Goal: Task Accomplishment & Management: Complete application form

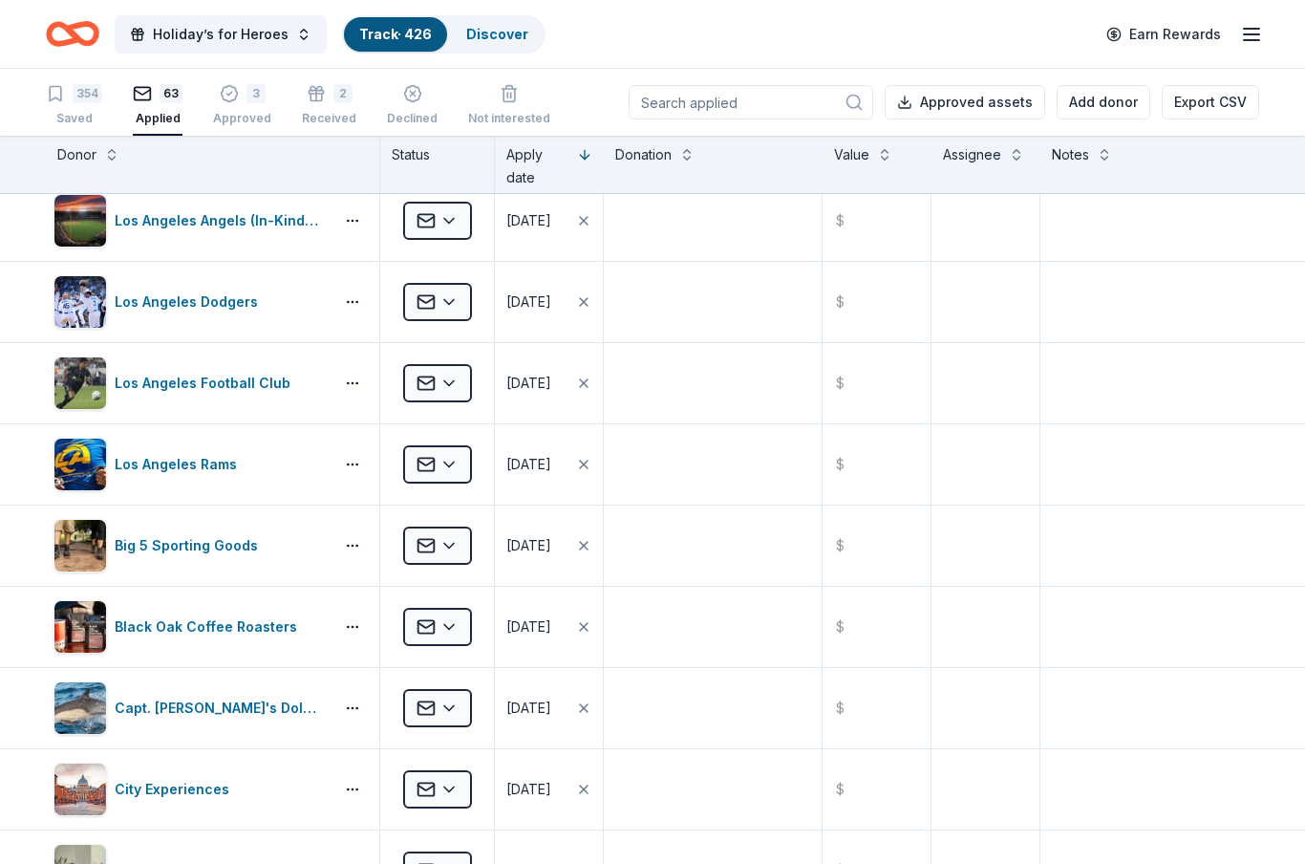
scroll to position [2450, 0]
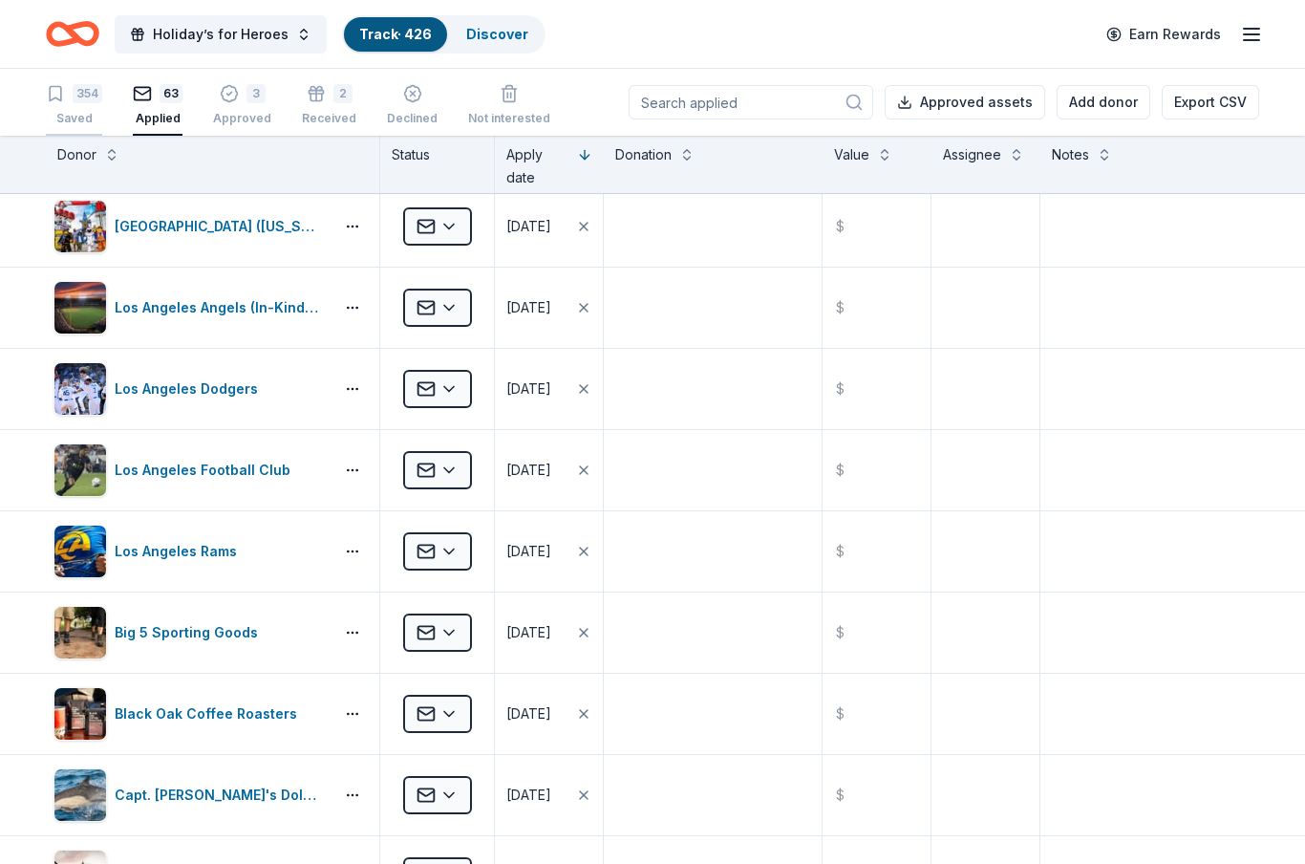
click at [75, 106] on div "354 Saved" at bounding box center [74, 105] width 56 height 42
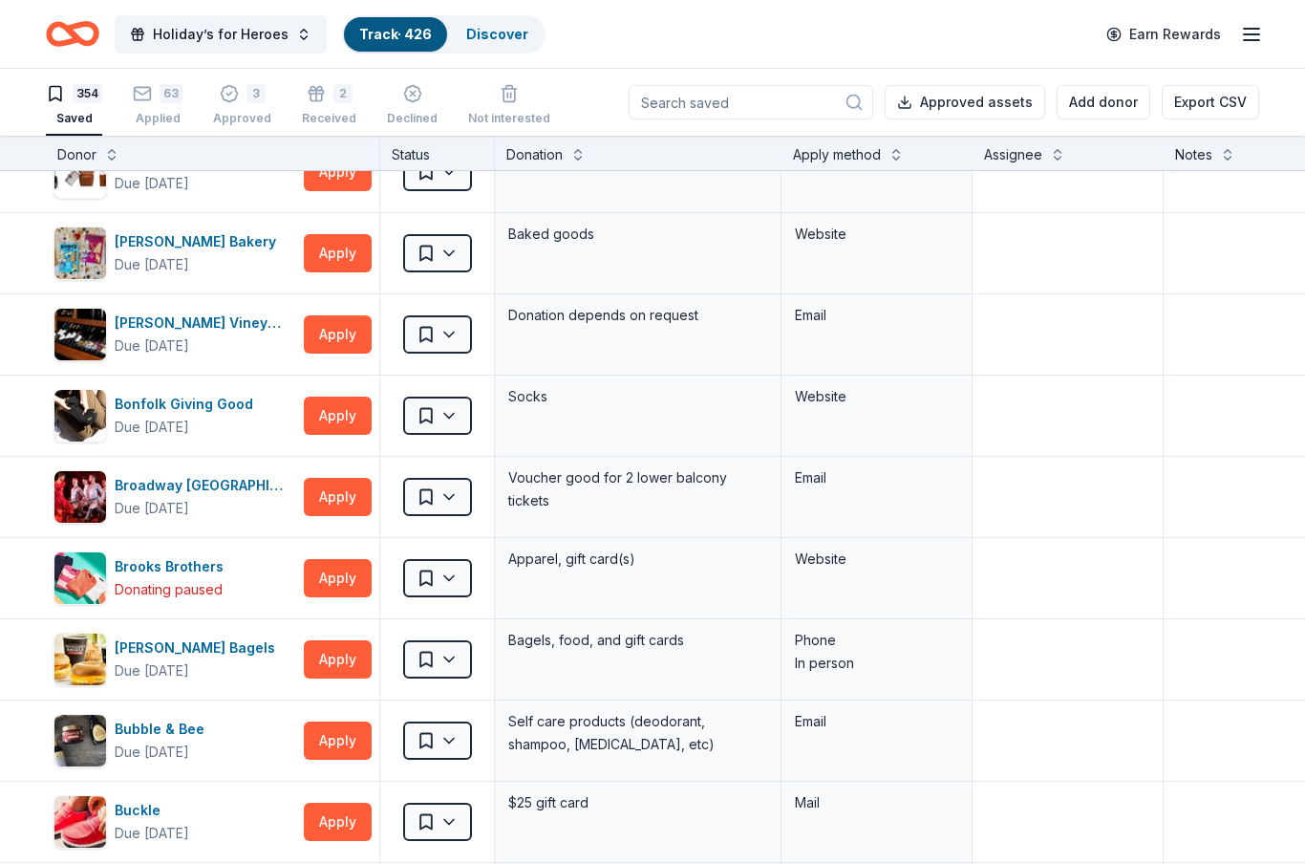
scroll to position [2313, 0]
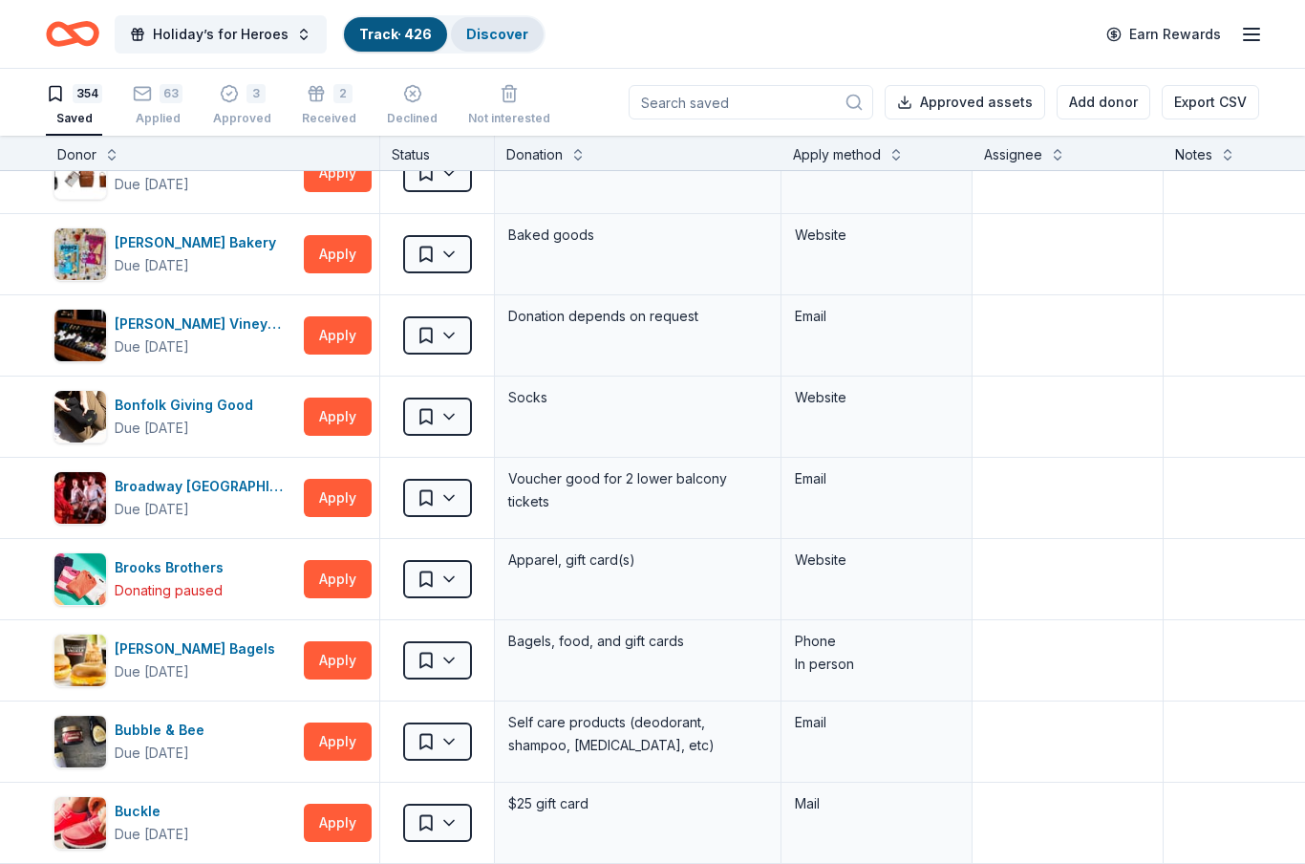
click at [500, 31] on link "Discover" at bounding box center [497, 34] width 62 height 16
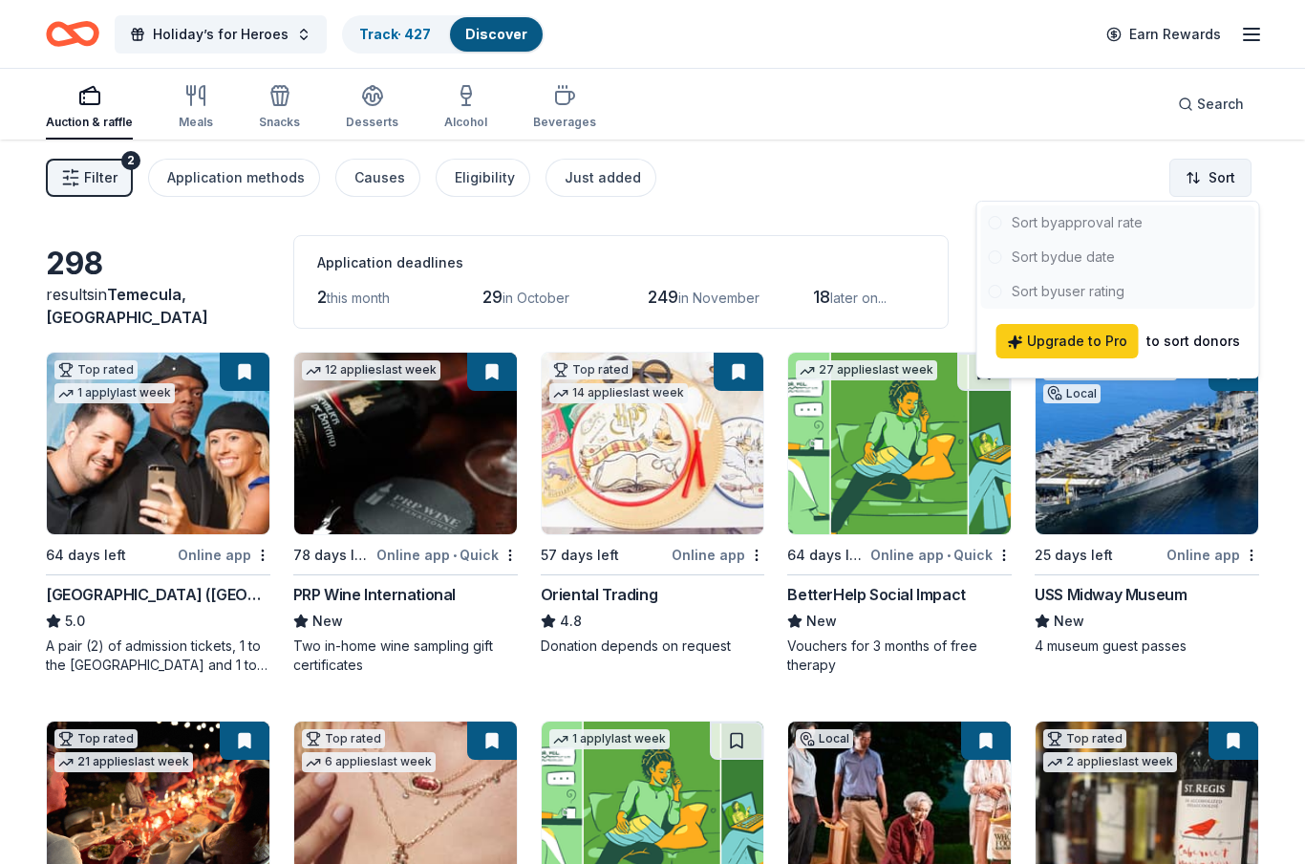
click at [1202, 176] on html "Holiday’s for Heroes Track · 427 Discover Earn Rewards Auction & raffle Meals S…" at bounding box center [652, 432] width 1305 height 864
click at [1095, 182] on html "Holiday’s for Heroes Track · 427 Discover Earn Rewards Auction & raffle Meals S…" at bounding box center [652, 432] width 1305 height 864
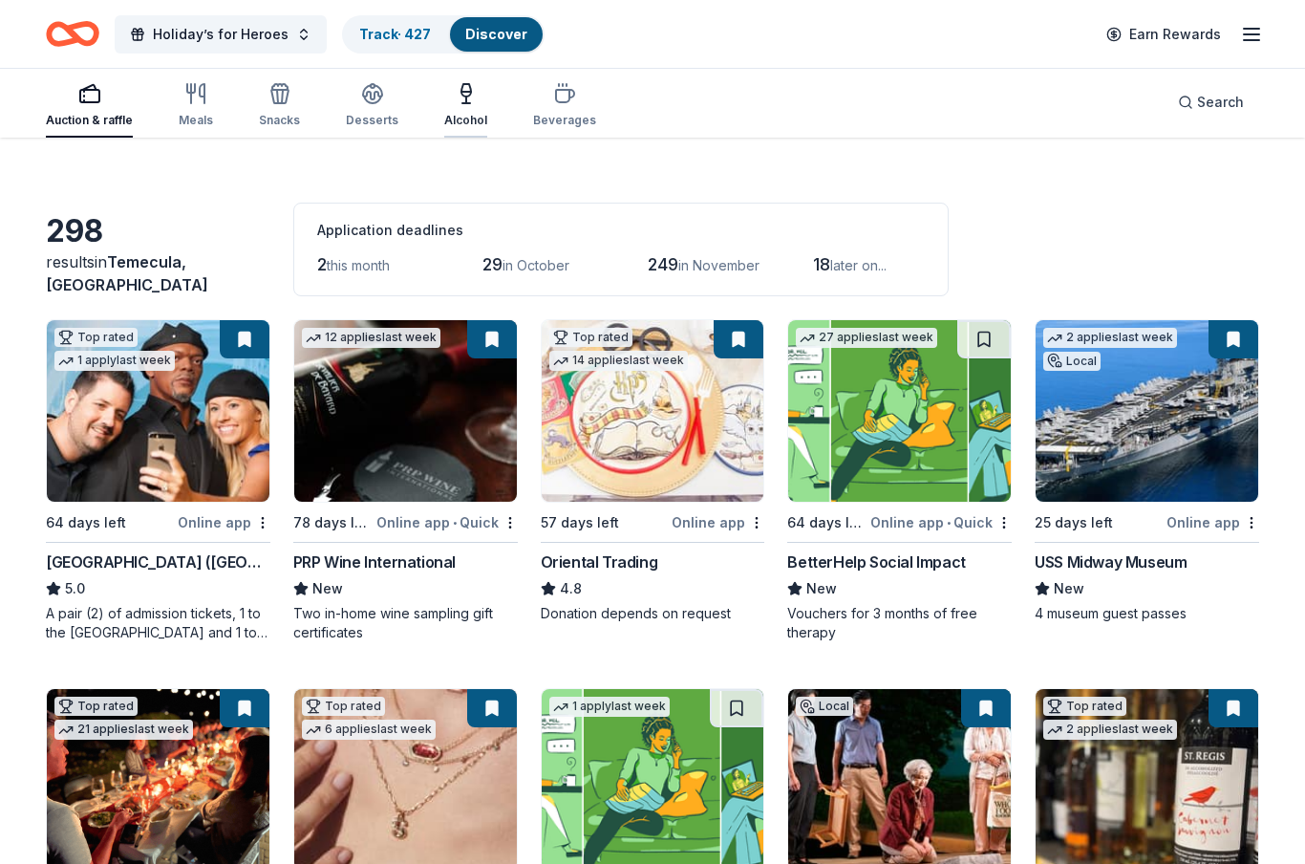
scroll to position [37, 0]
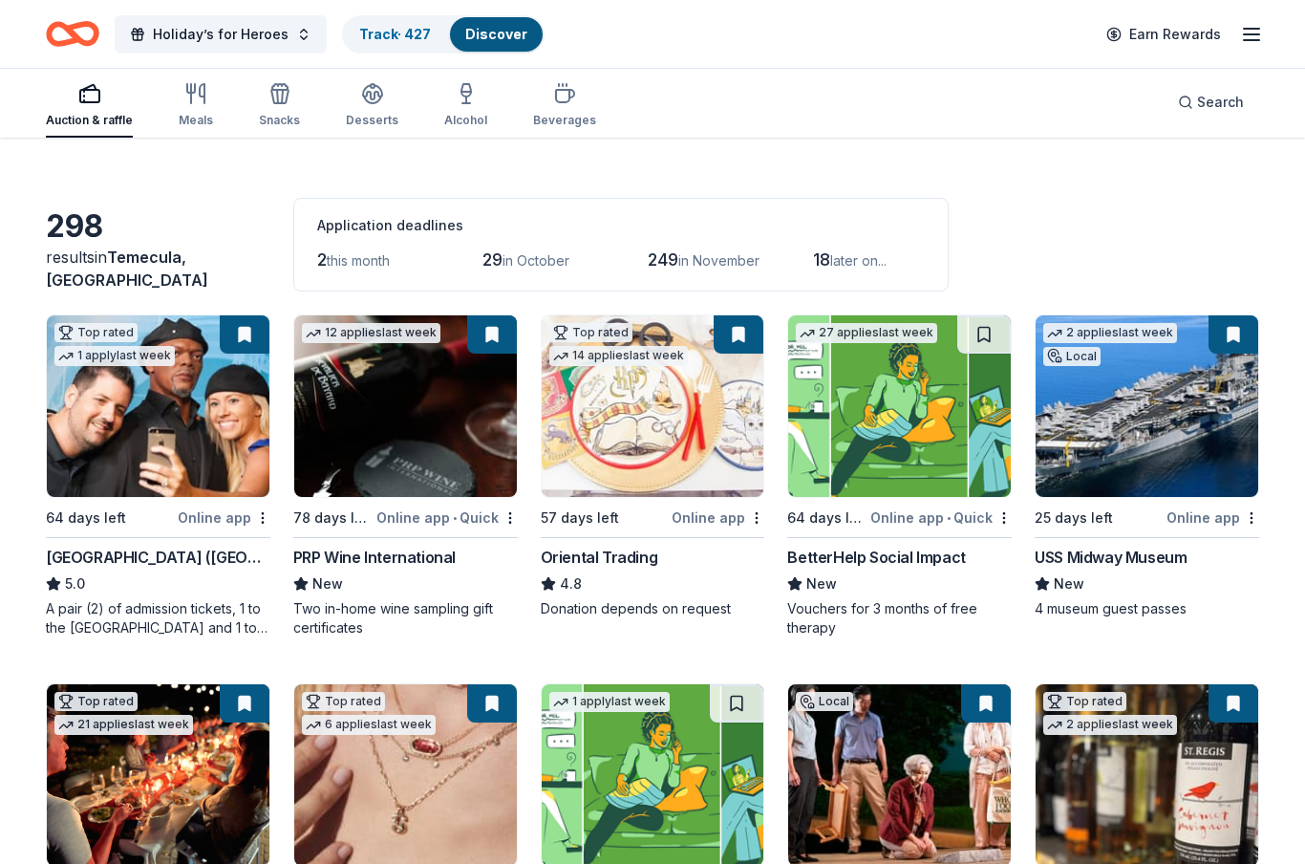
drag, startPoint x: 198, startPoint y: 109, endPoint x: 198, endPoint y: 146, distance: 37.3
click at [198, 109] on div "Meals" at bounding box center [196, 105] width 34 height 46
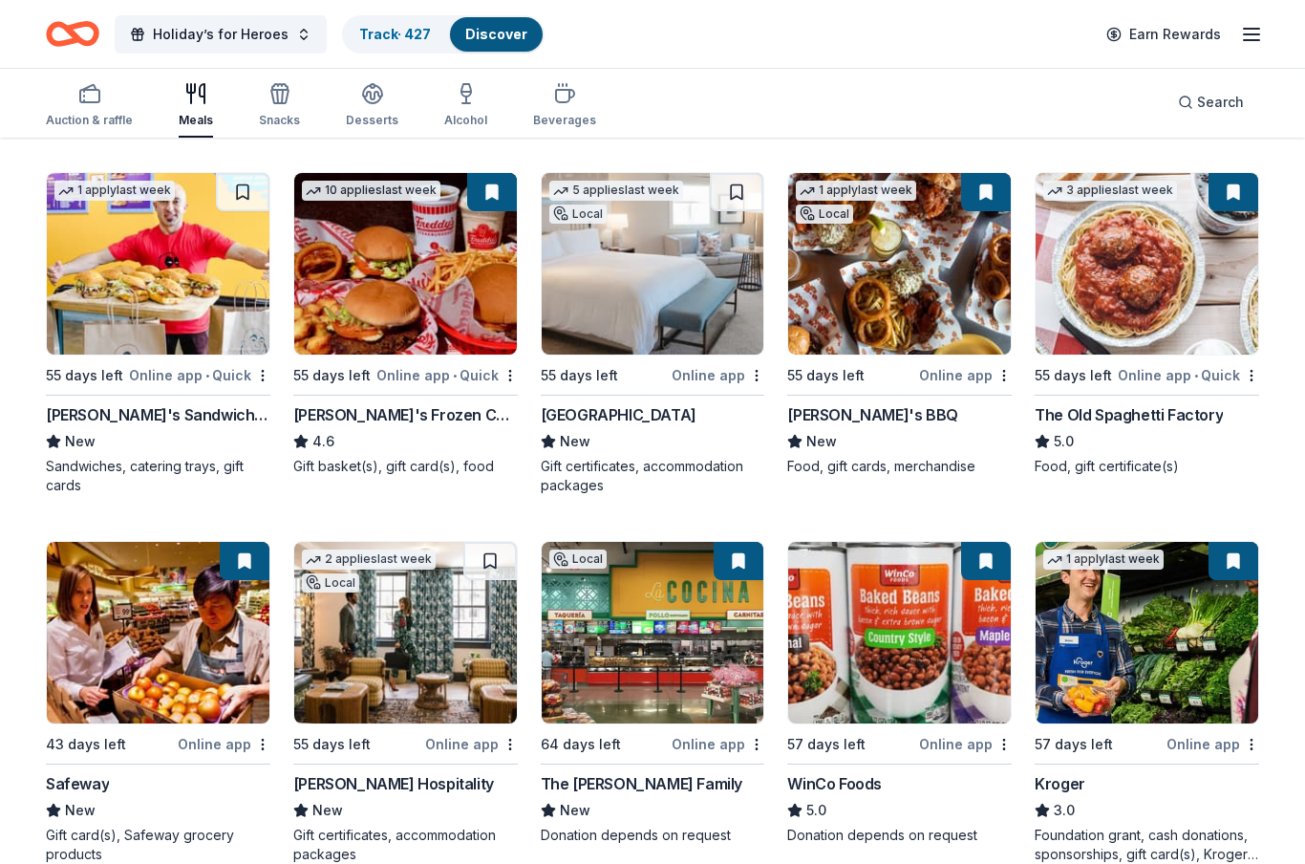
scroll to position [548, 0]
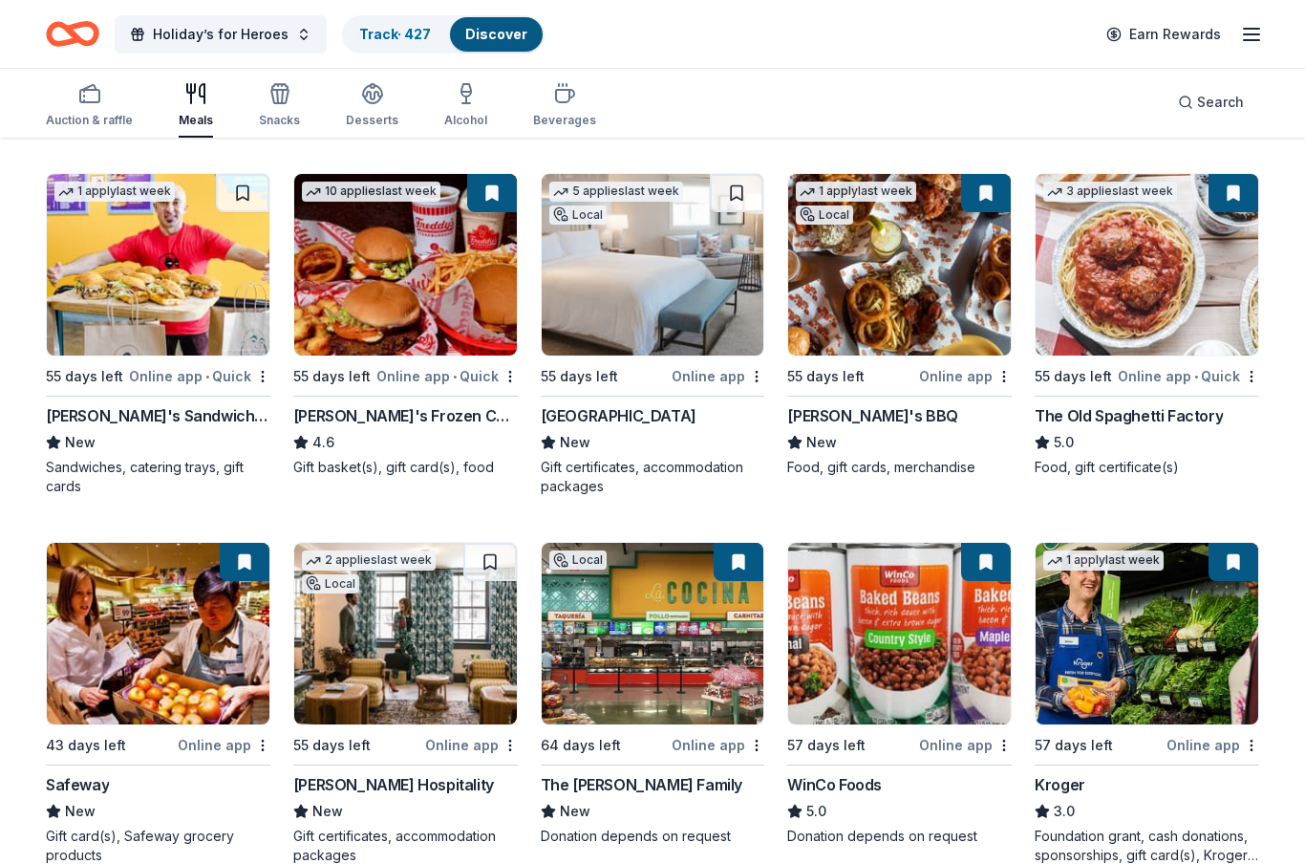
click at [897, 252] on img at bounding box center [899, 265] width 223 height 182
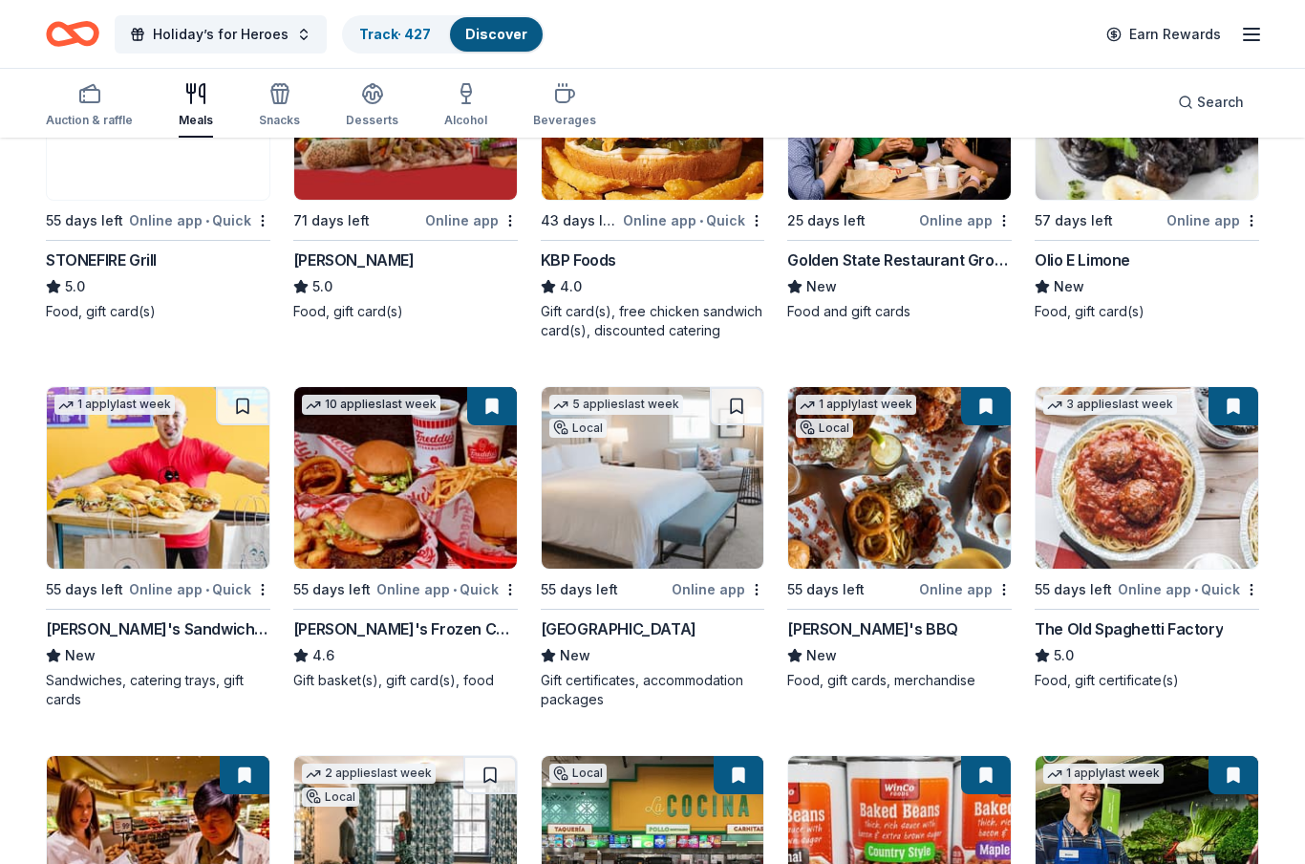
scroll to position [232, 0]
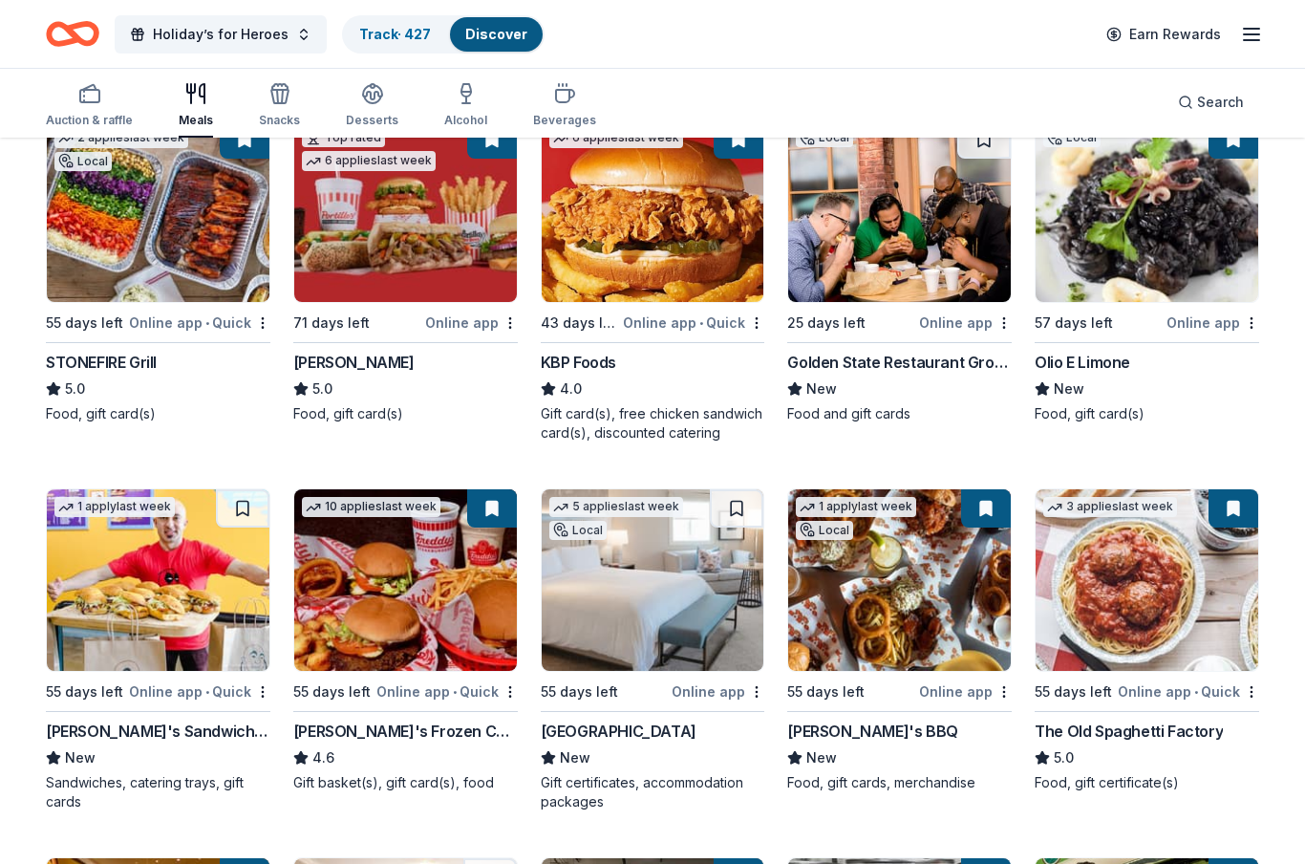
drag, startPoint x: 97, startPoint y: 102, endPoint x: 97, endPoint y: 334, distance: 232.2
click at [97, 102] on rect "button" at bounding box center [89, 96] width 19 height 12
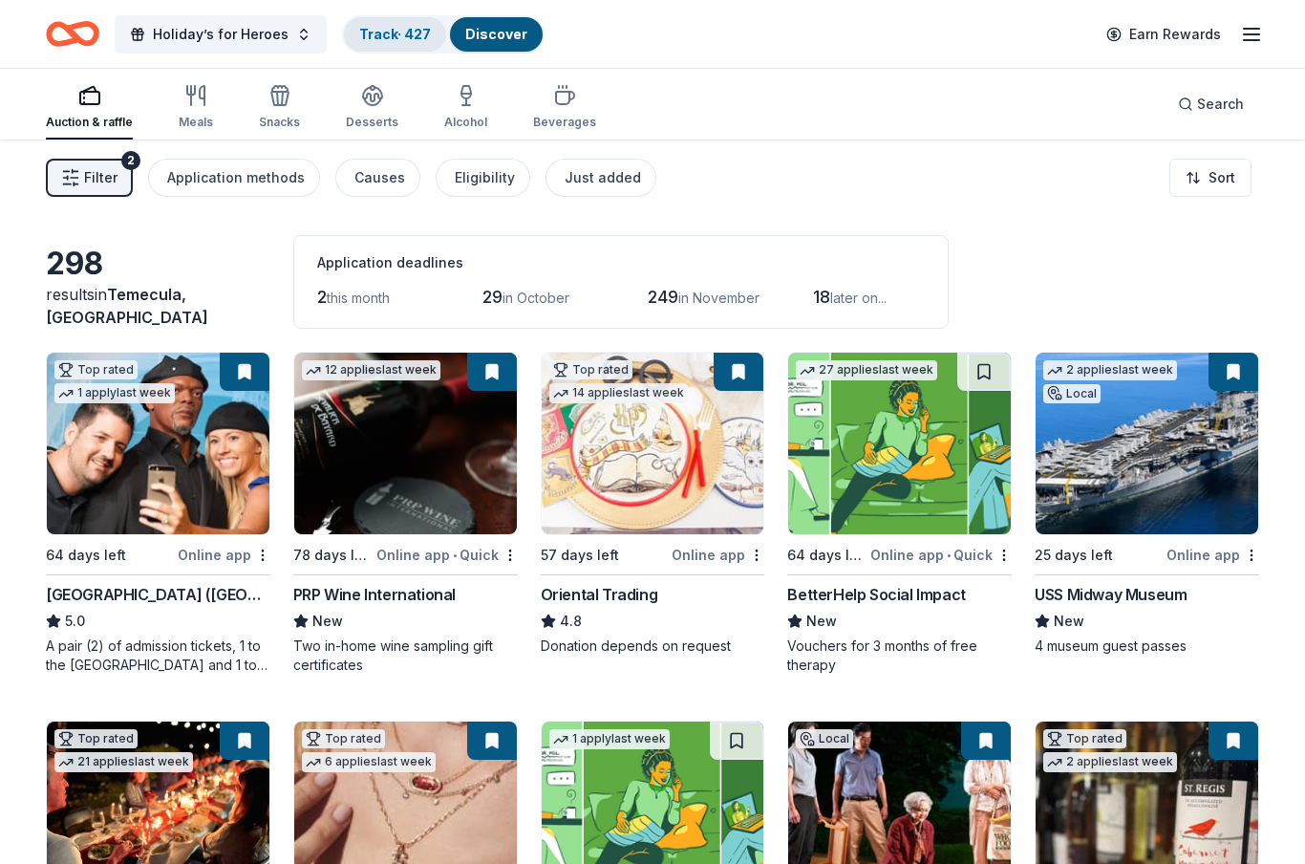
click at [382, 39] on link "Track · 427" at bounding box center [395, 34] width 72 height 16
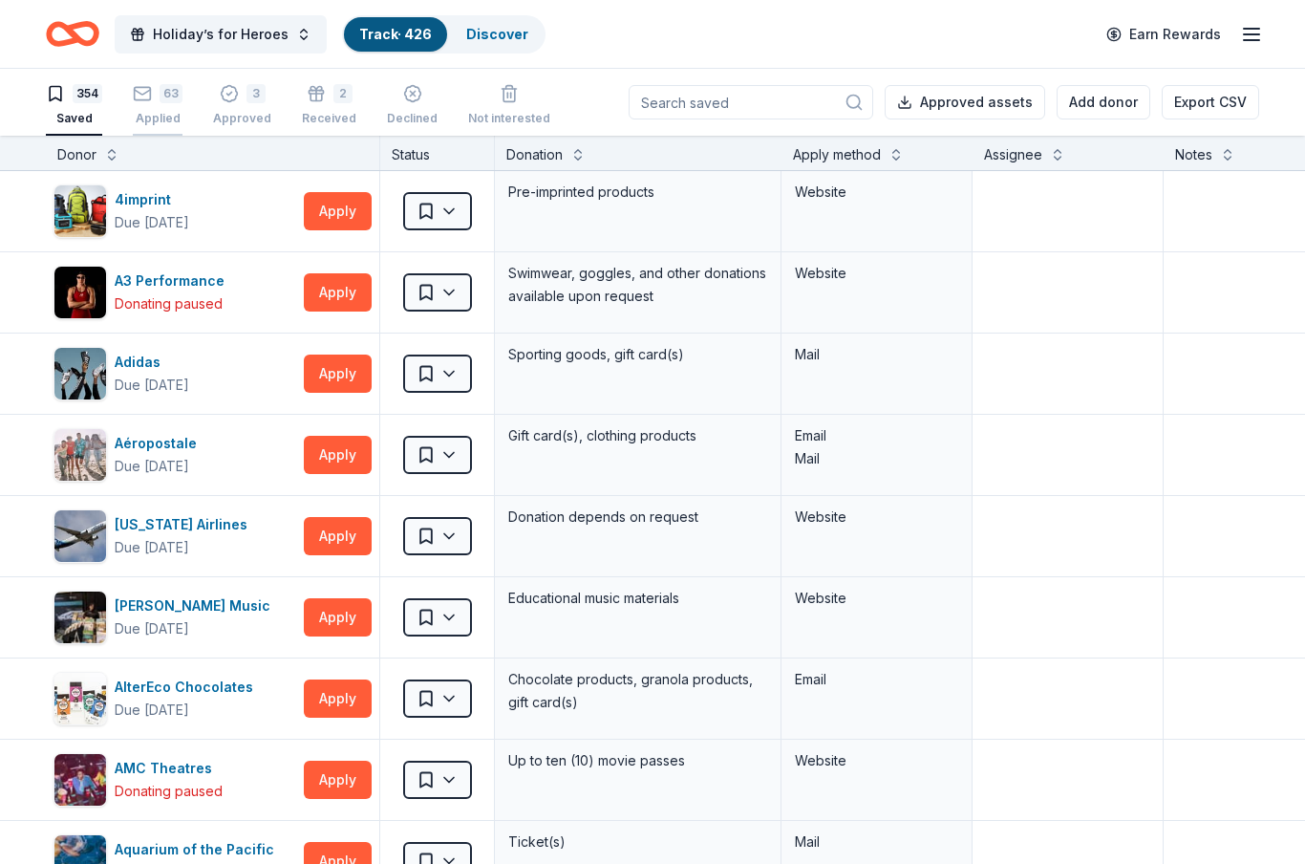
click at [163, 104] on div "63 Applied" at bounding box center [158, 105] width 50 height 42
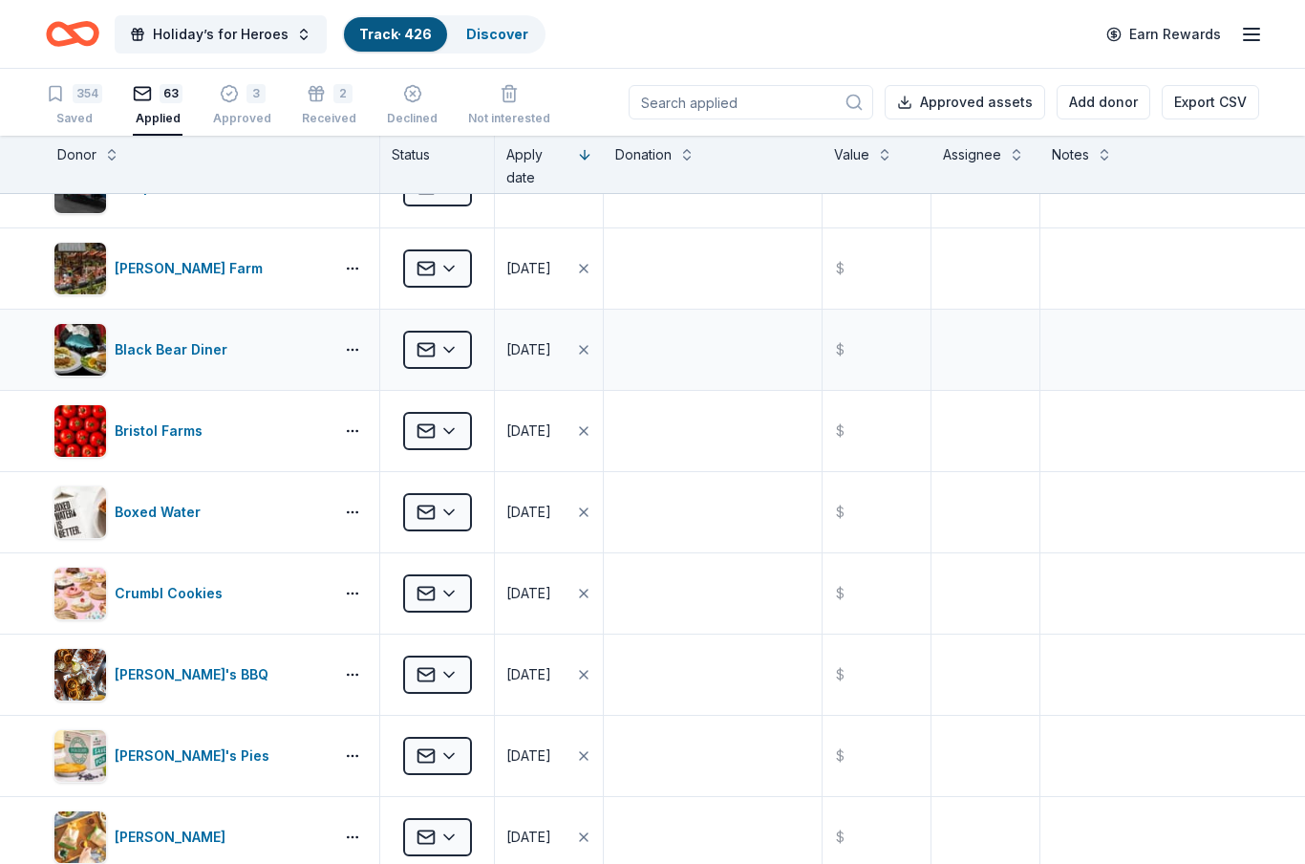
scroll to position [3767, 0]
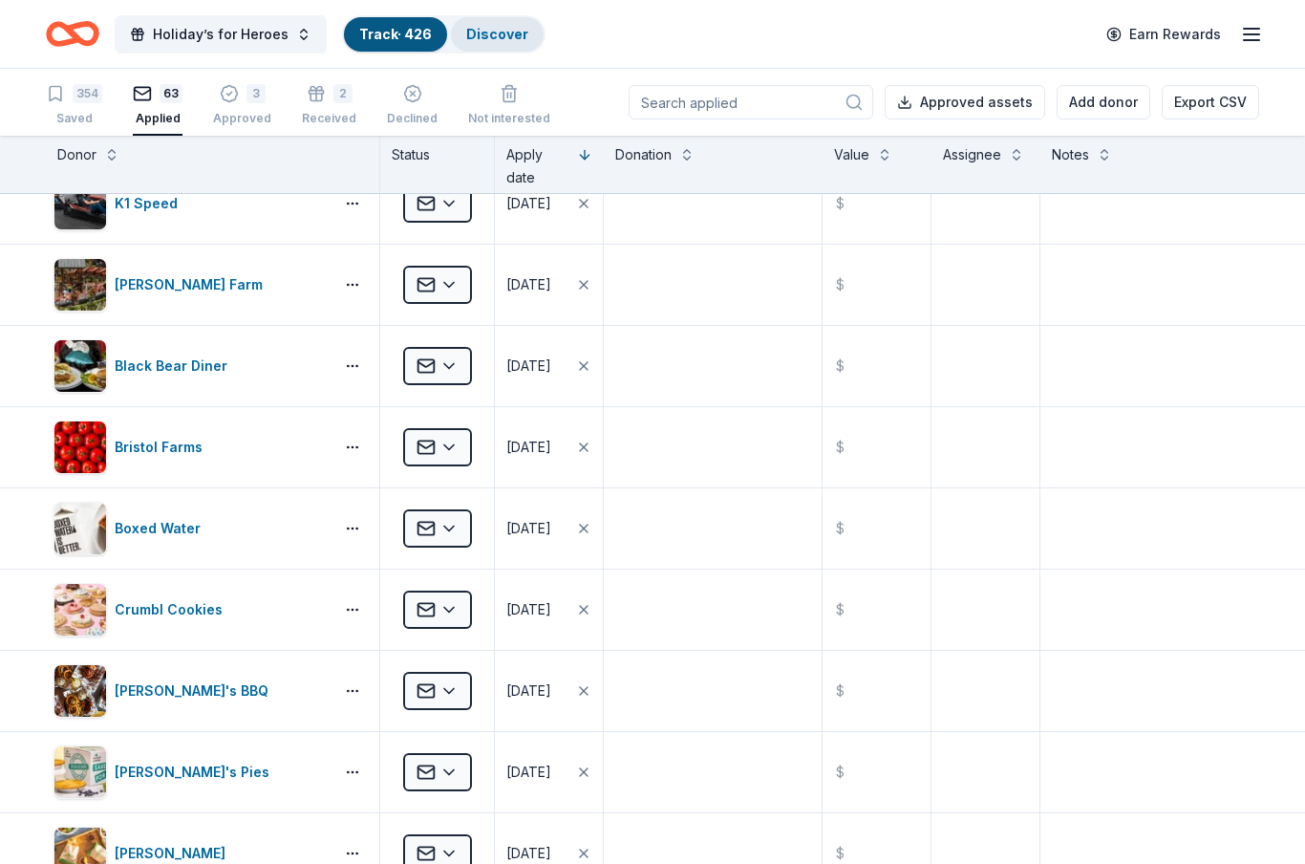
click at [508, 40] on link "Discover" at bounding box center [497, 34] width 62 height 16
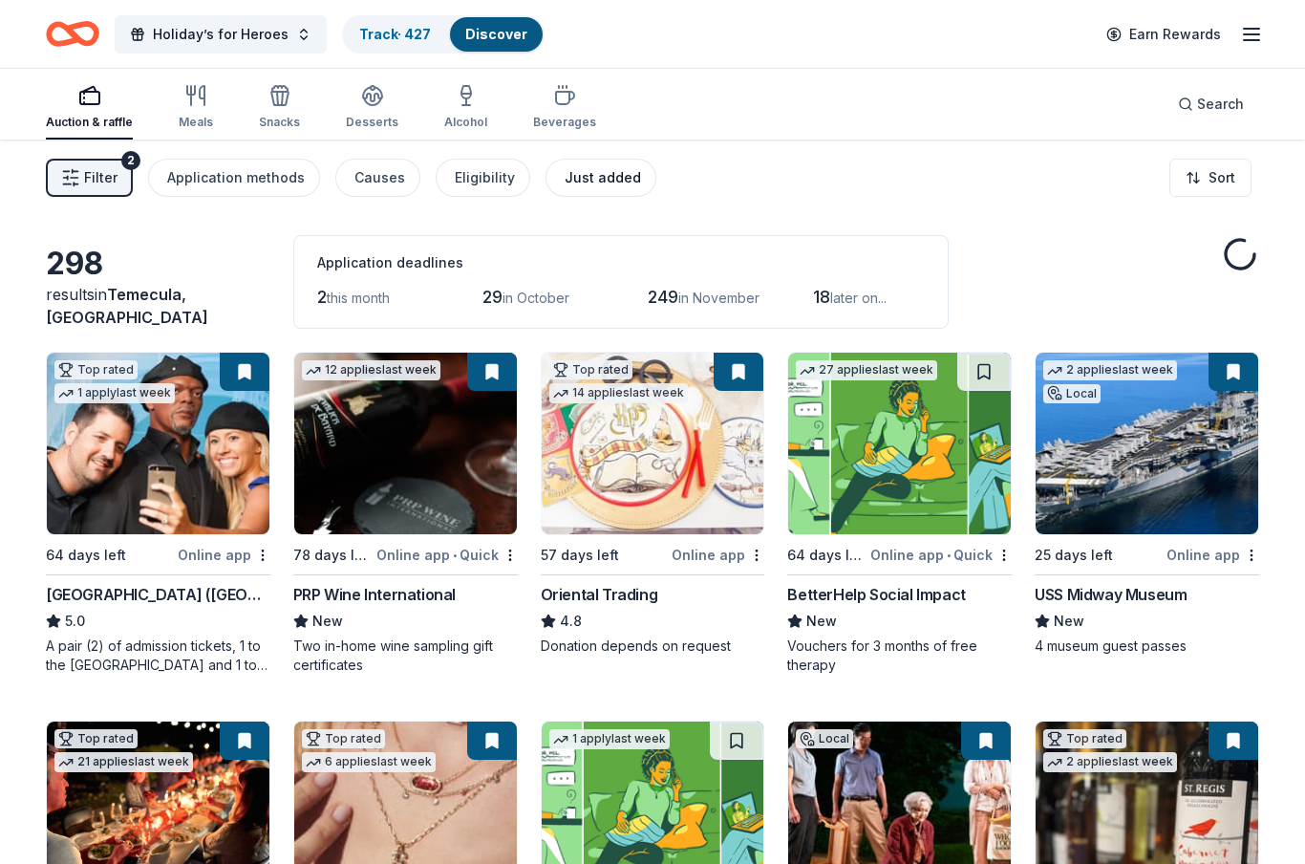
click at [578, 174] on div "Just added" at bounding box center [603, 177] width 76 height 23
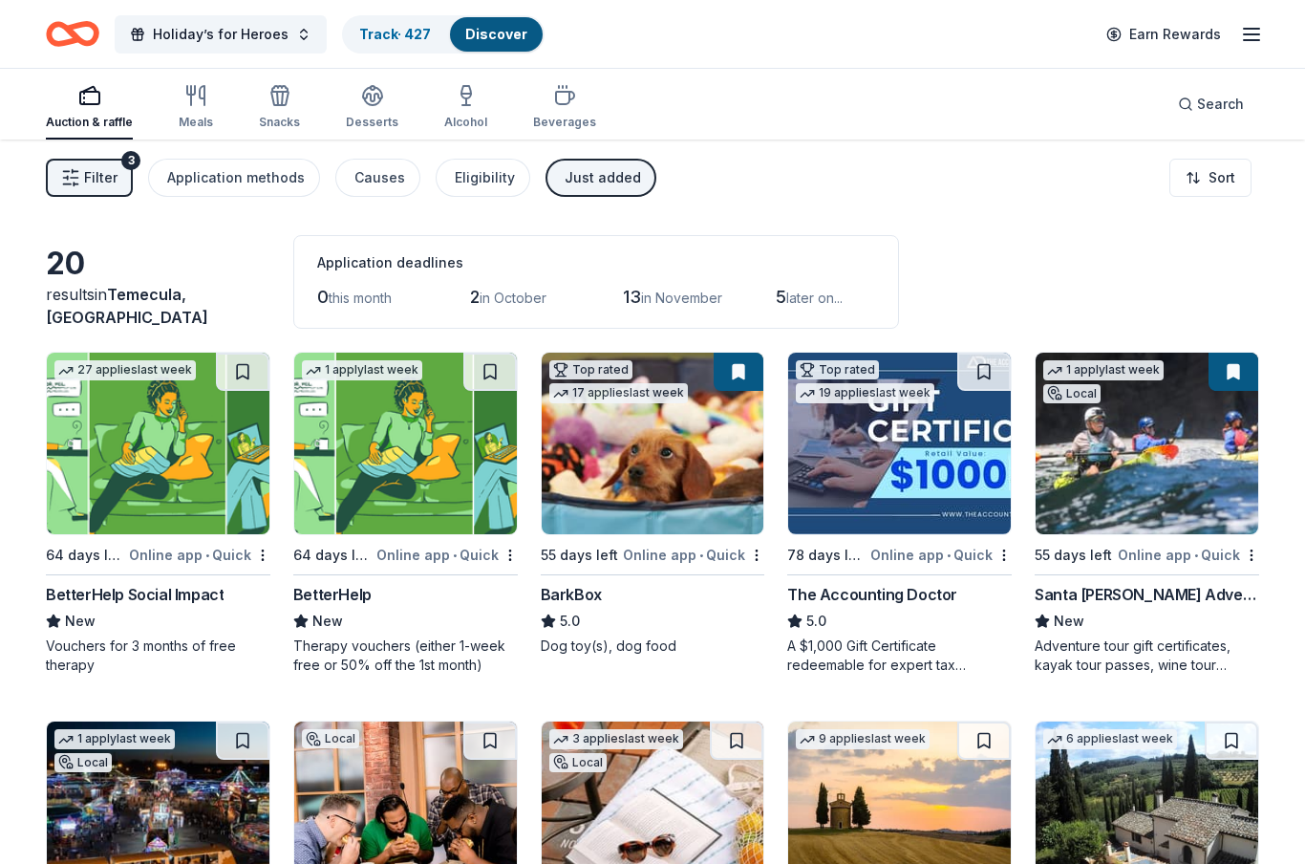
click at [166, 474] on img at bounding box center [158, 444] width 223 height 182
click at [239, 377] on button at bounding box center [243, 372] width 54 height 38
click at [489, 376] on button at bounding box center [490, 372] width 54 height 38
click at [418, 31] on link "Track · 429" at bounding box center [395, 34] width 73 height 16
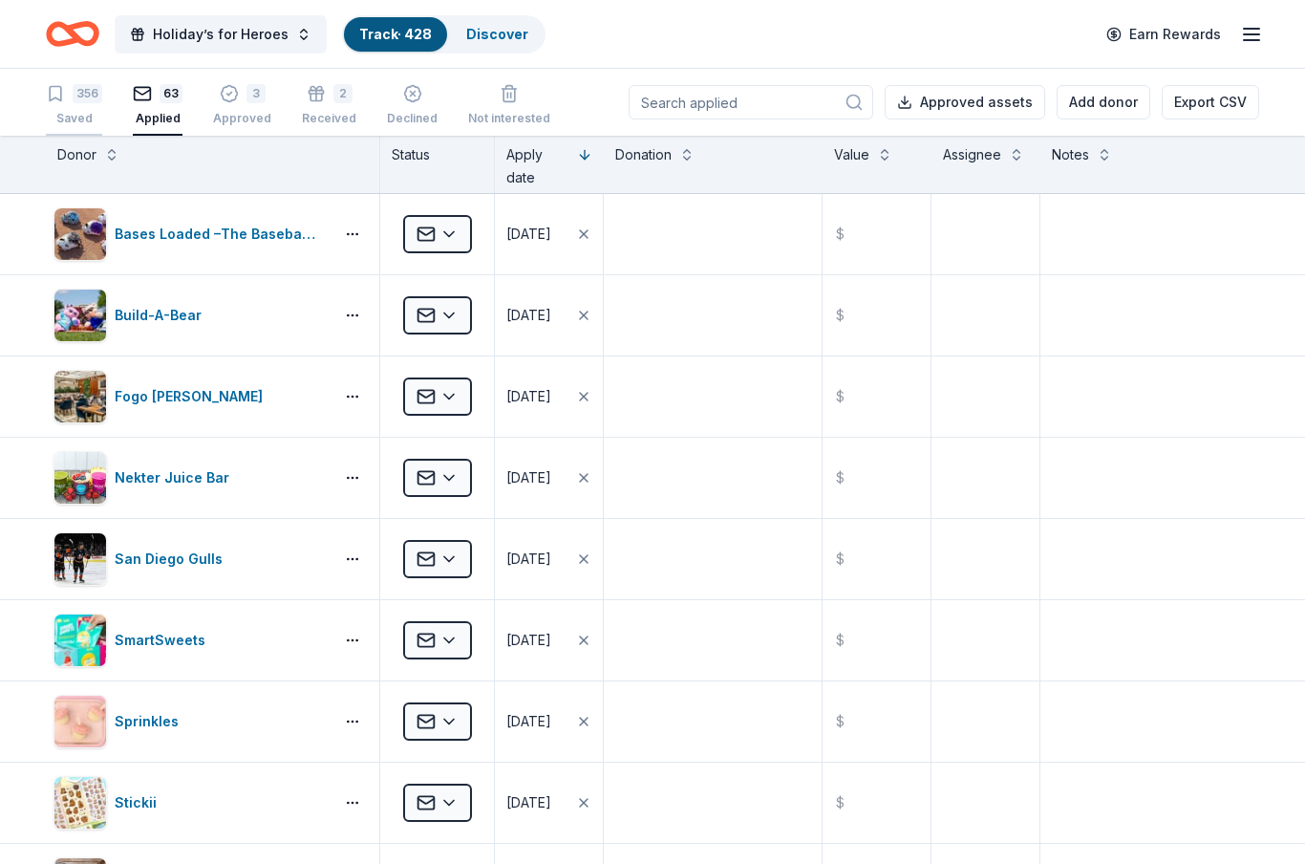
click at [92, 101] on div "356" at bounding box center [88, 93] width 30 height 19
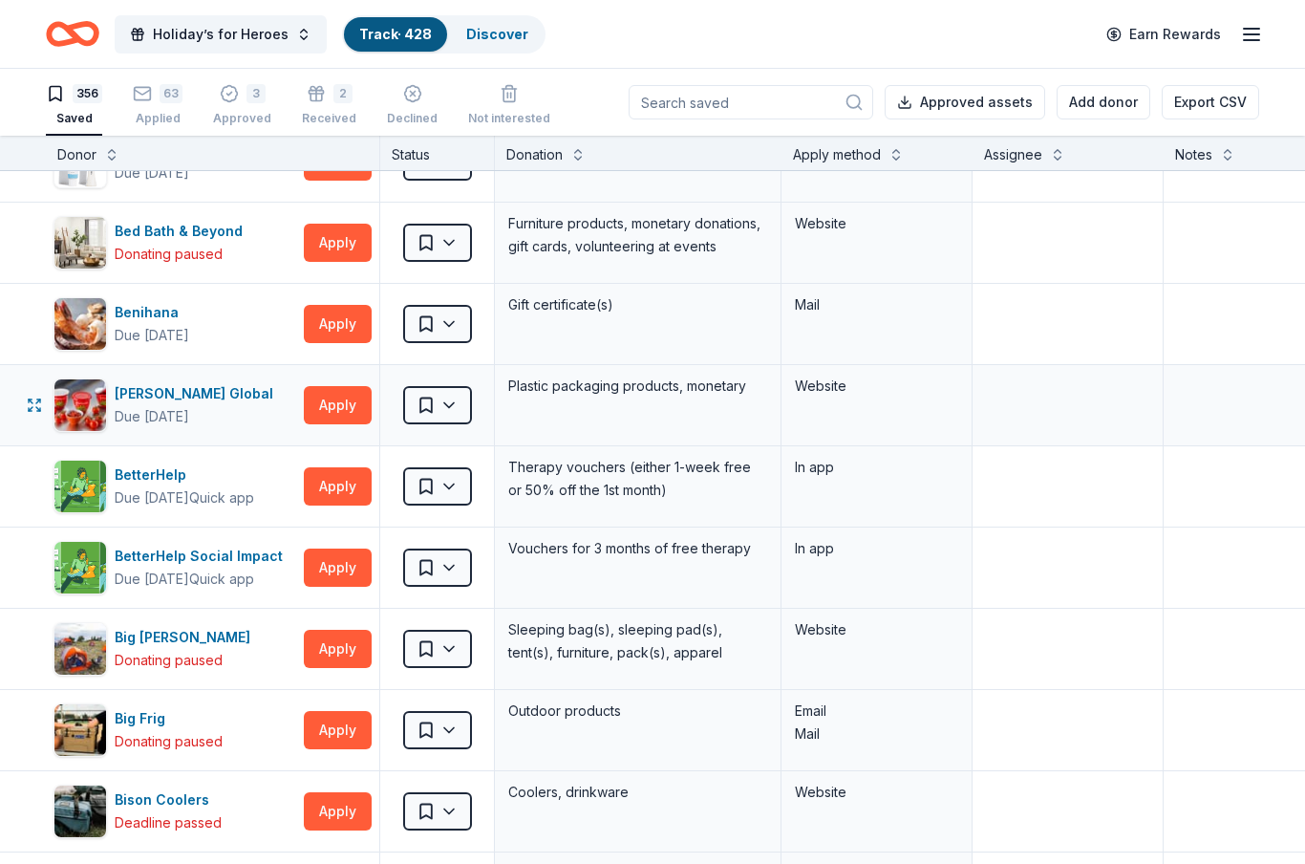
scroll to position [1433, 0]
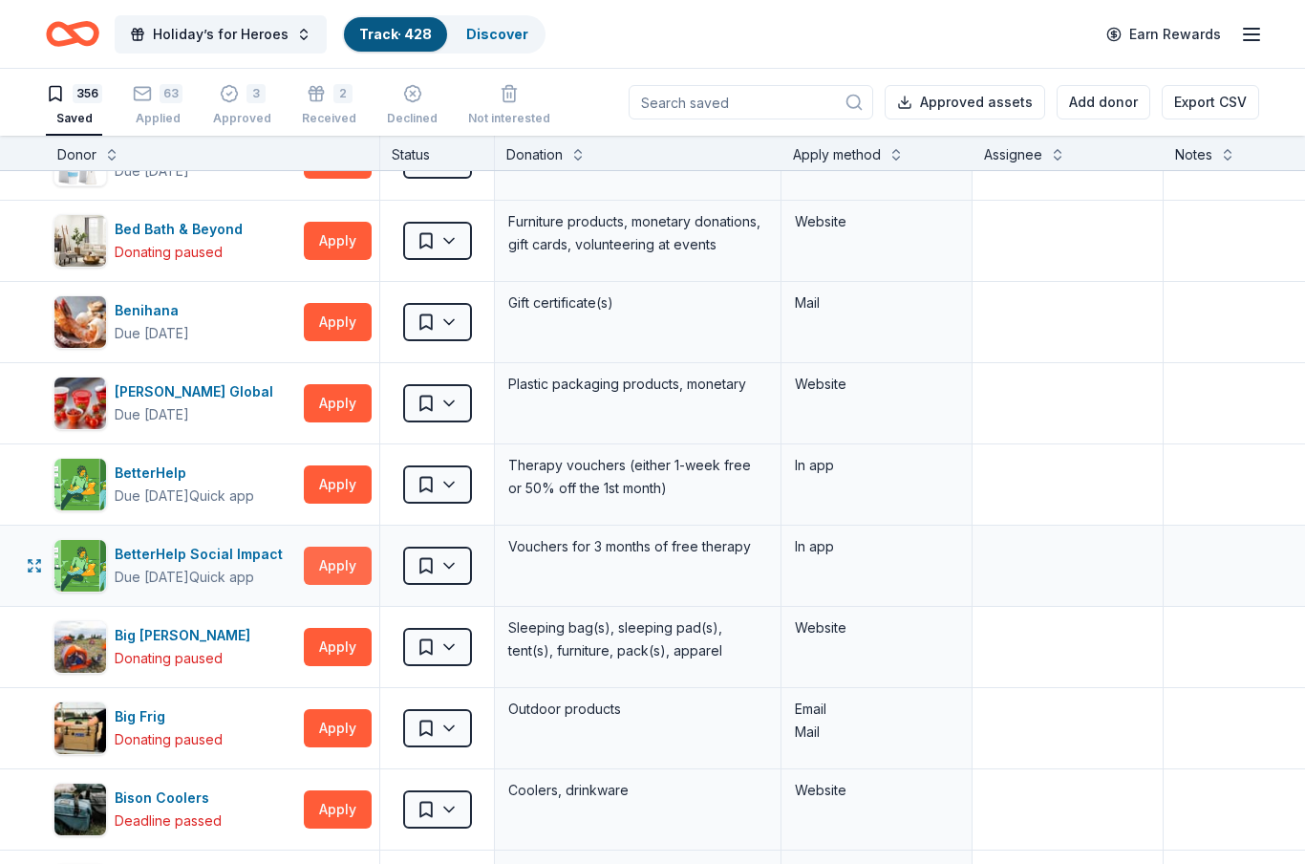
click at [332, 575] on button "Apply" at bounding box center [338, 566] width 68 height 38
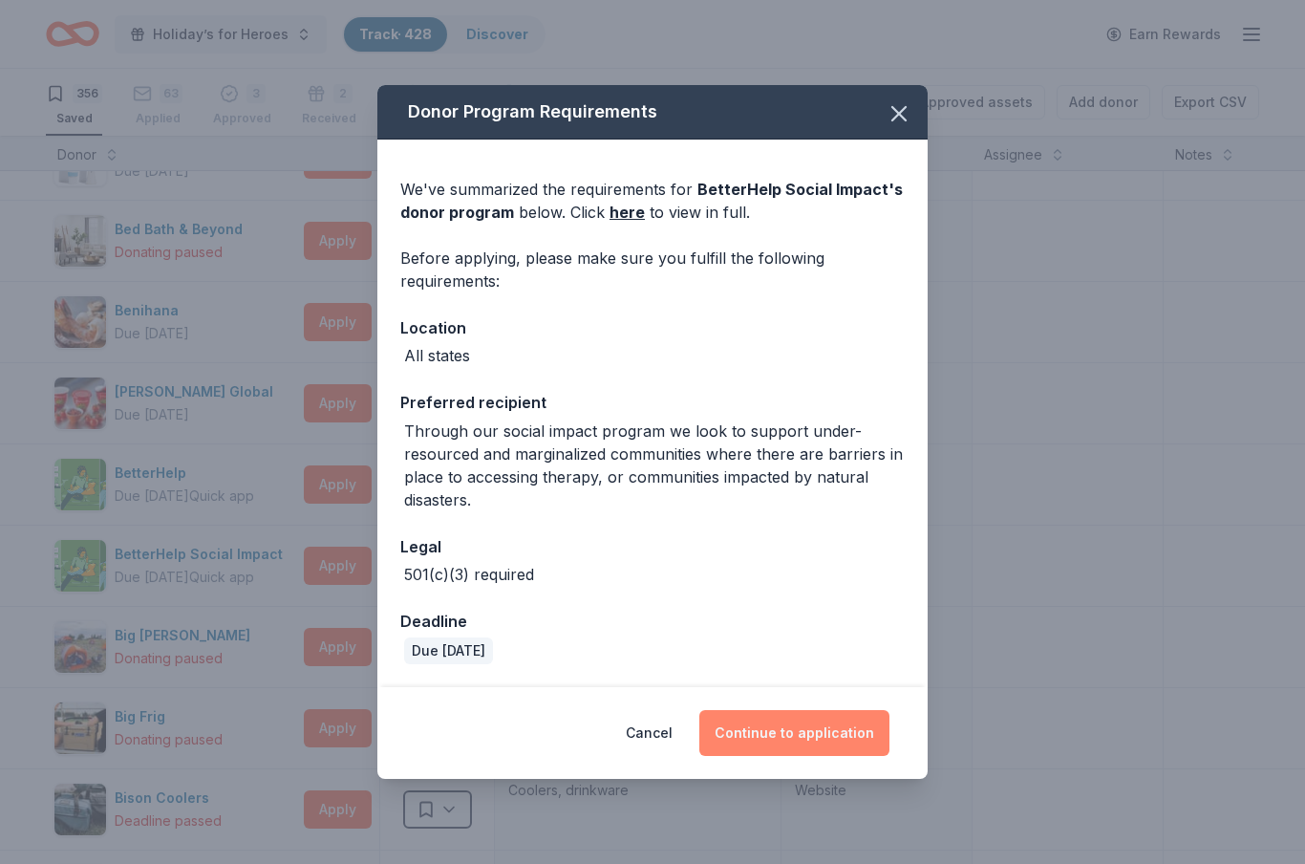
click at [775, 740] on button "Continue to application" at bounding box center [795, 733] width 190 height 46
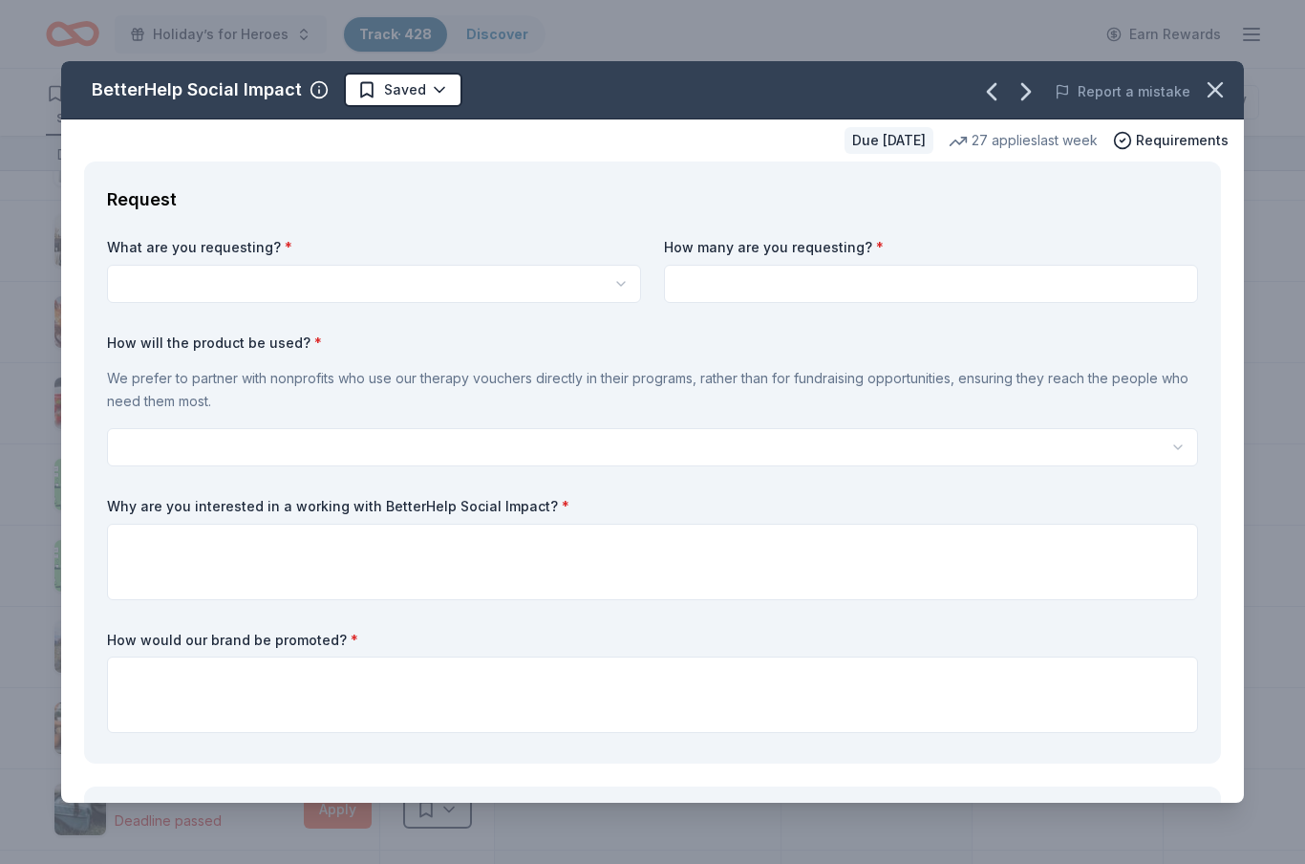
scroll to position [0, 0]
click at [1217, 95] on icon "button" at bounding box center [1215, 89] width 27 height 27
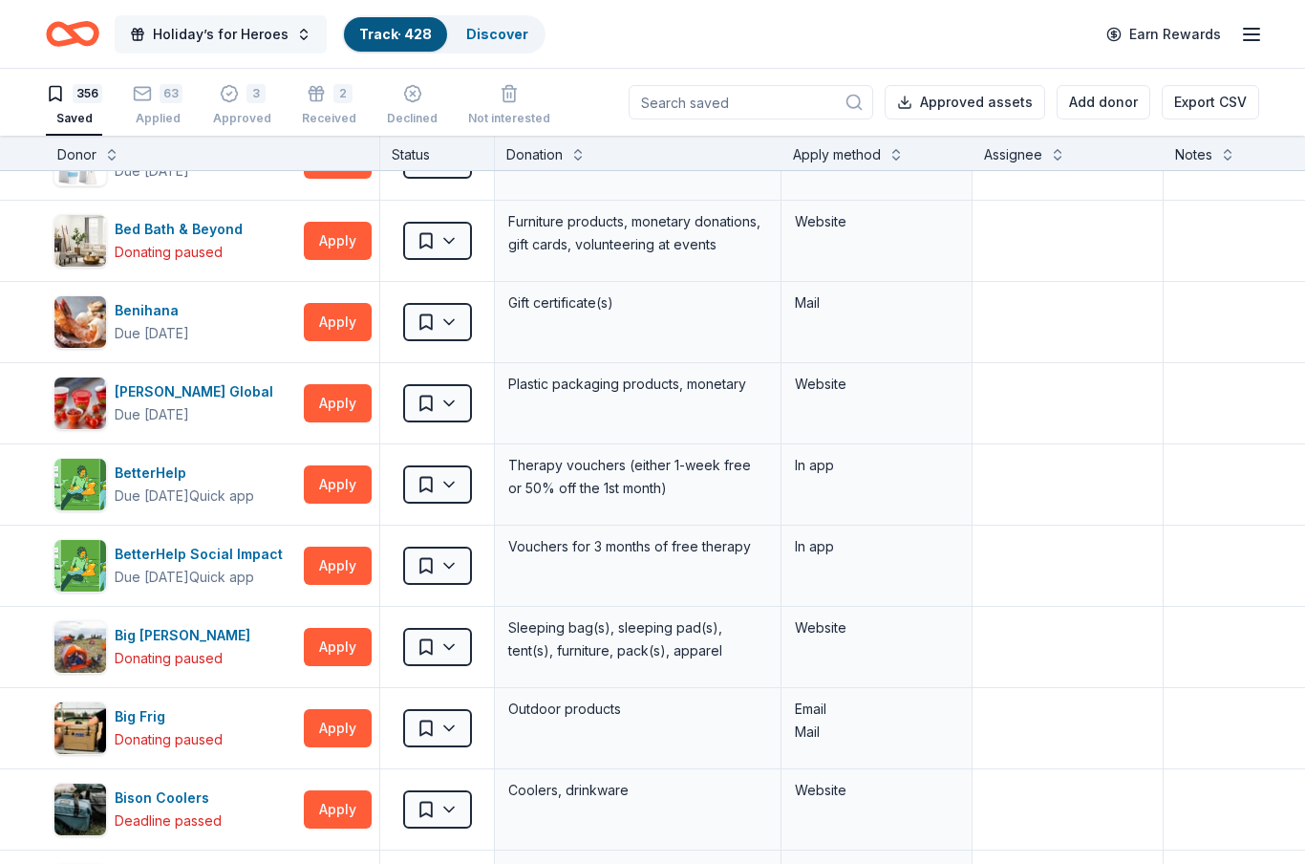
click at [302, 42] on button "Holiday’s for Heroes" at bounding box center [221, 34] width 212 height 38
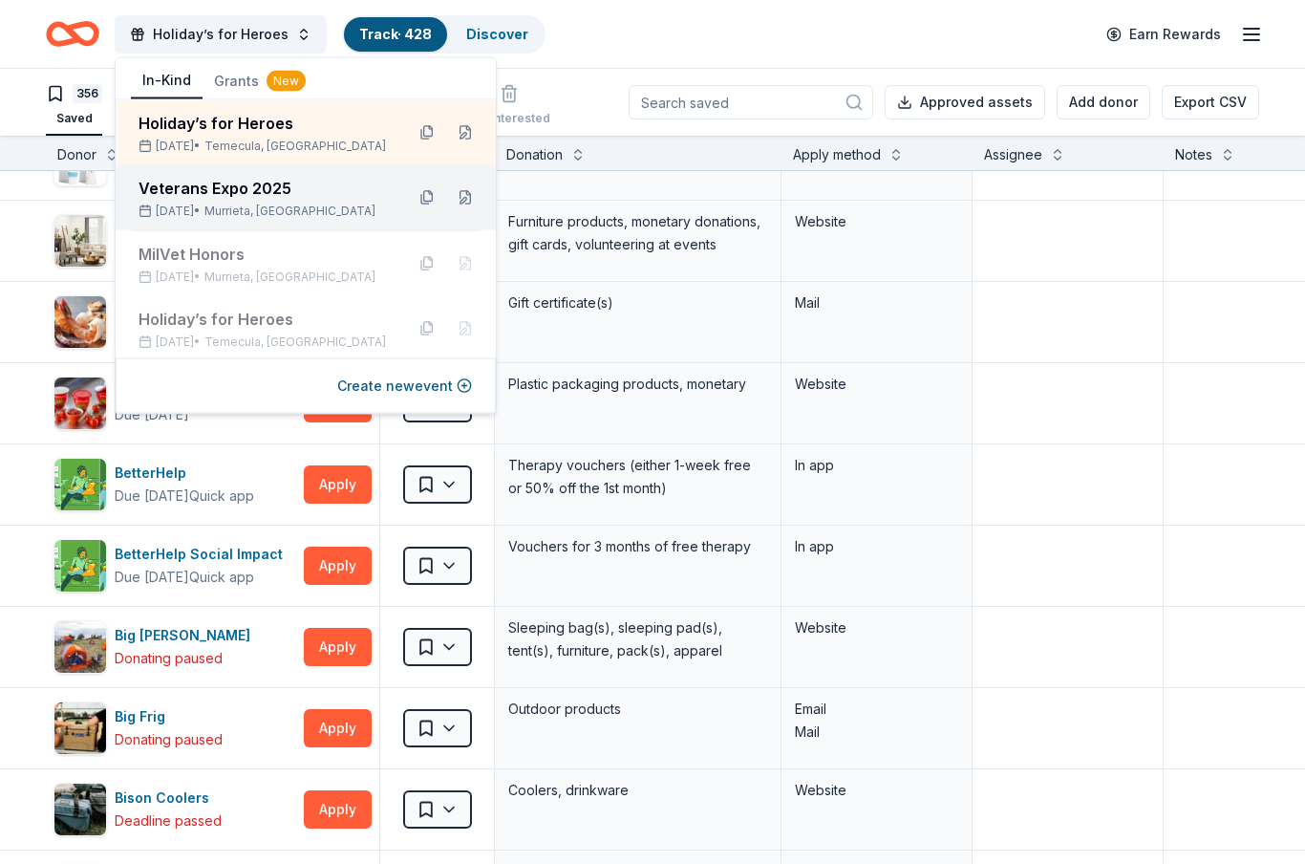
click at [291, 186] on div "Veterans Expo 2025" at bounding box center [264, 188] width 250 height 23
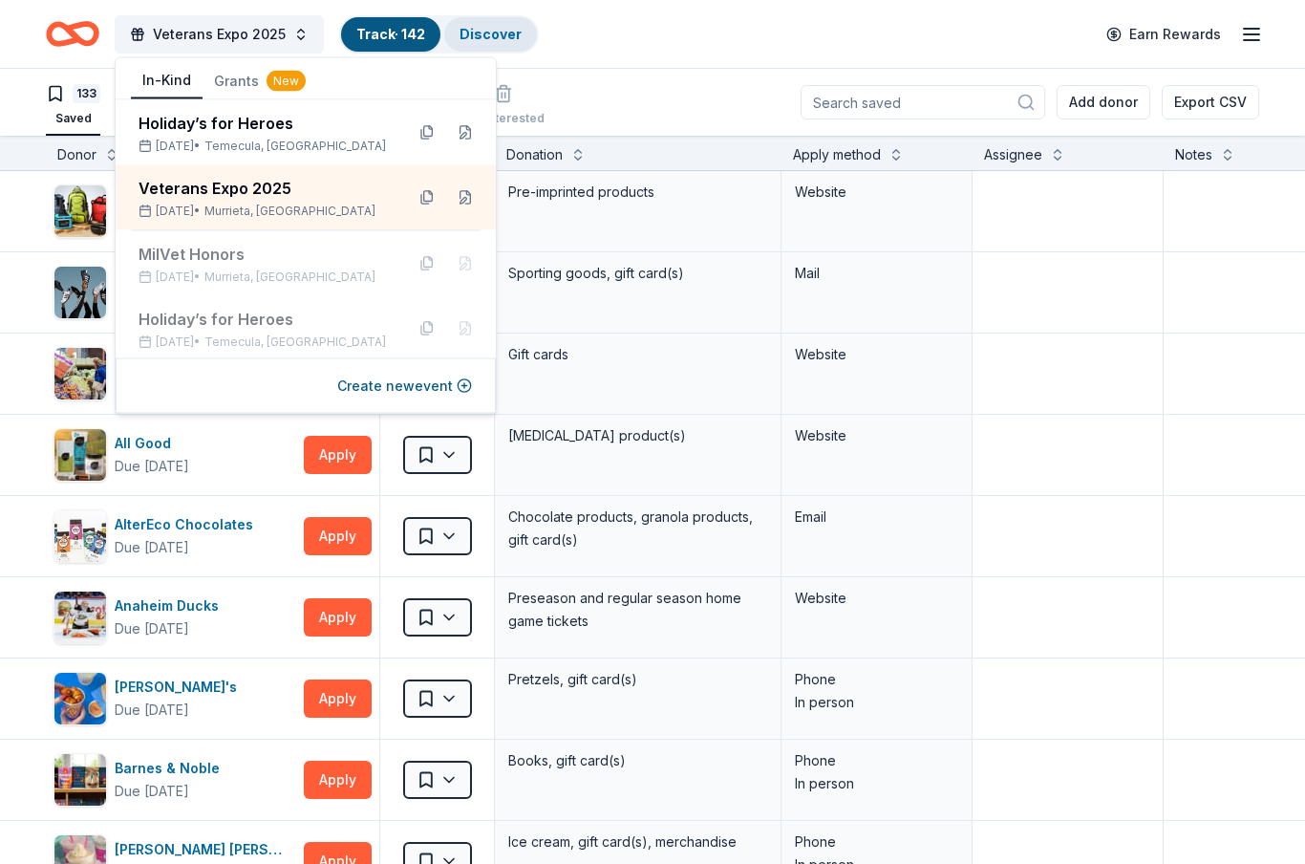
click at [510, 34] on link "Discover" at bounding box center [491, 34] width 62 height 16
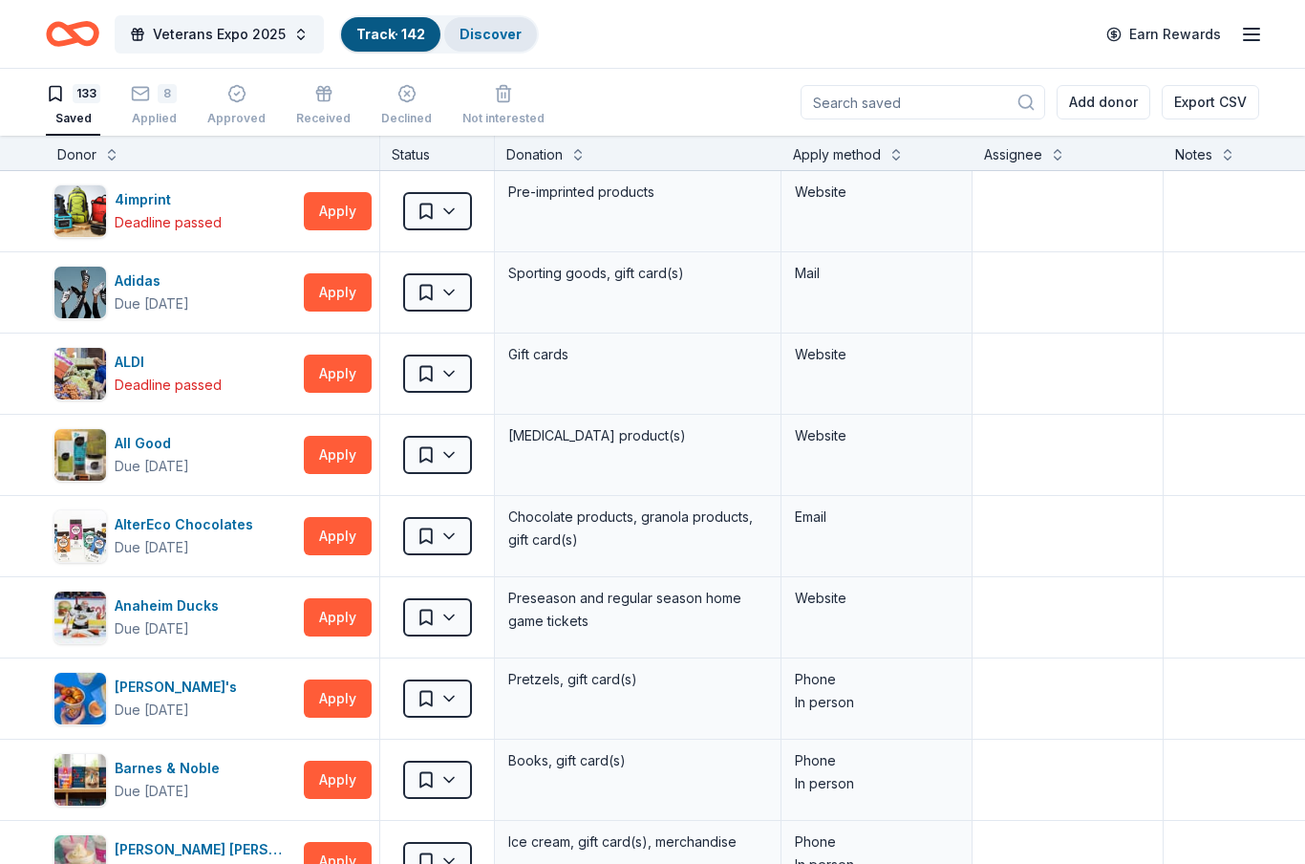
click at [510, 34] on link "Discover" at bounding box center [491, 34] width 62 height 16
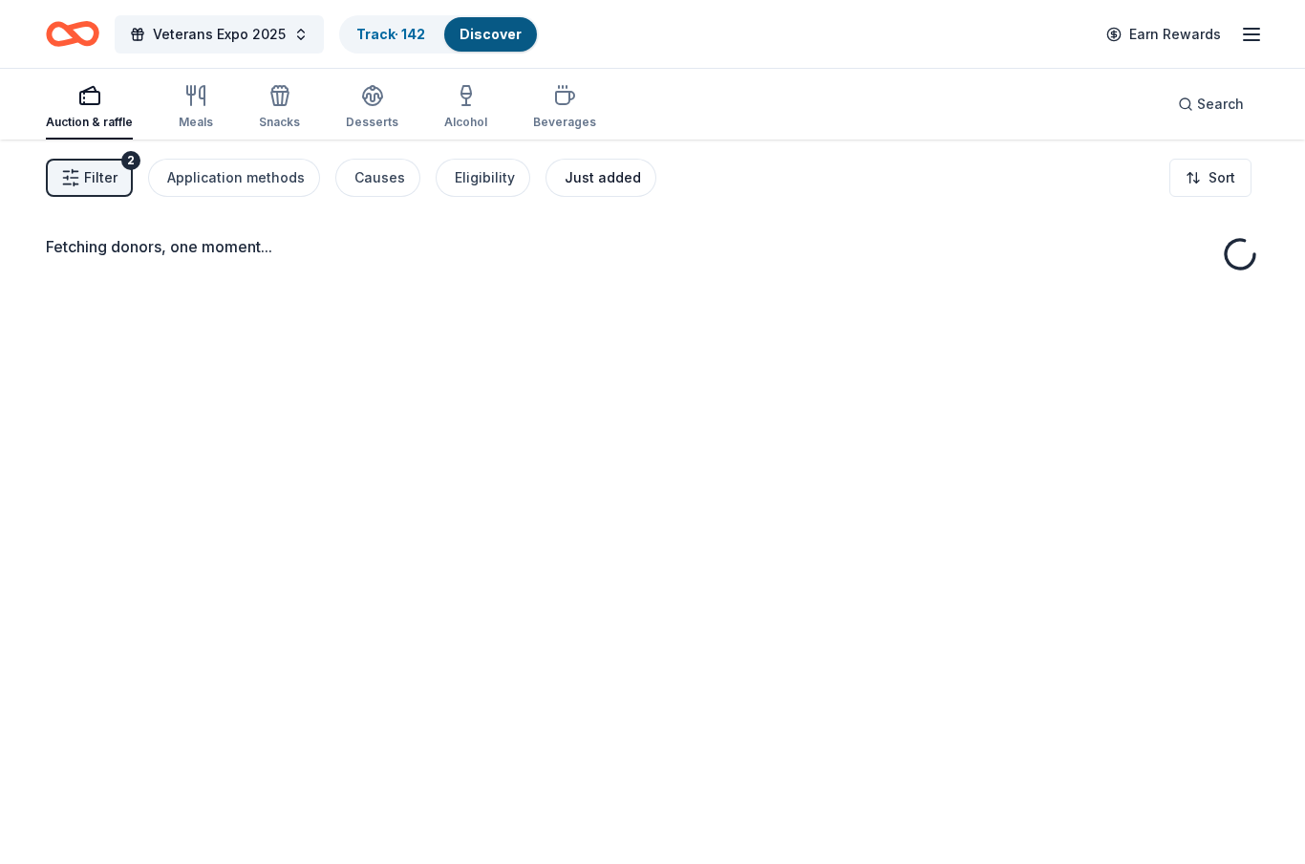
click at [603, 177] on div "Just added" at bounding box center [603, 177] width 76 height 23
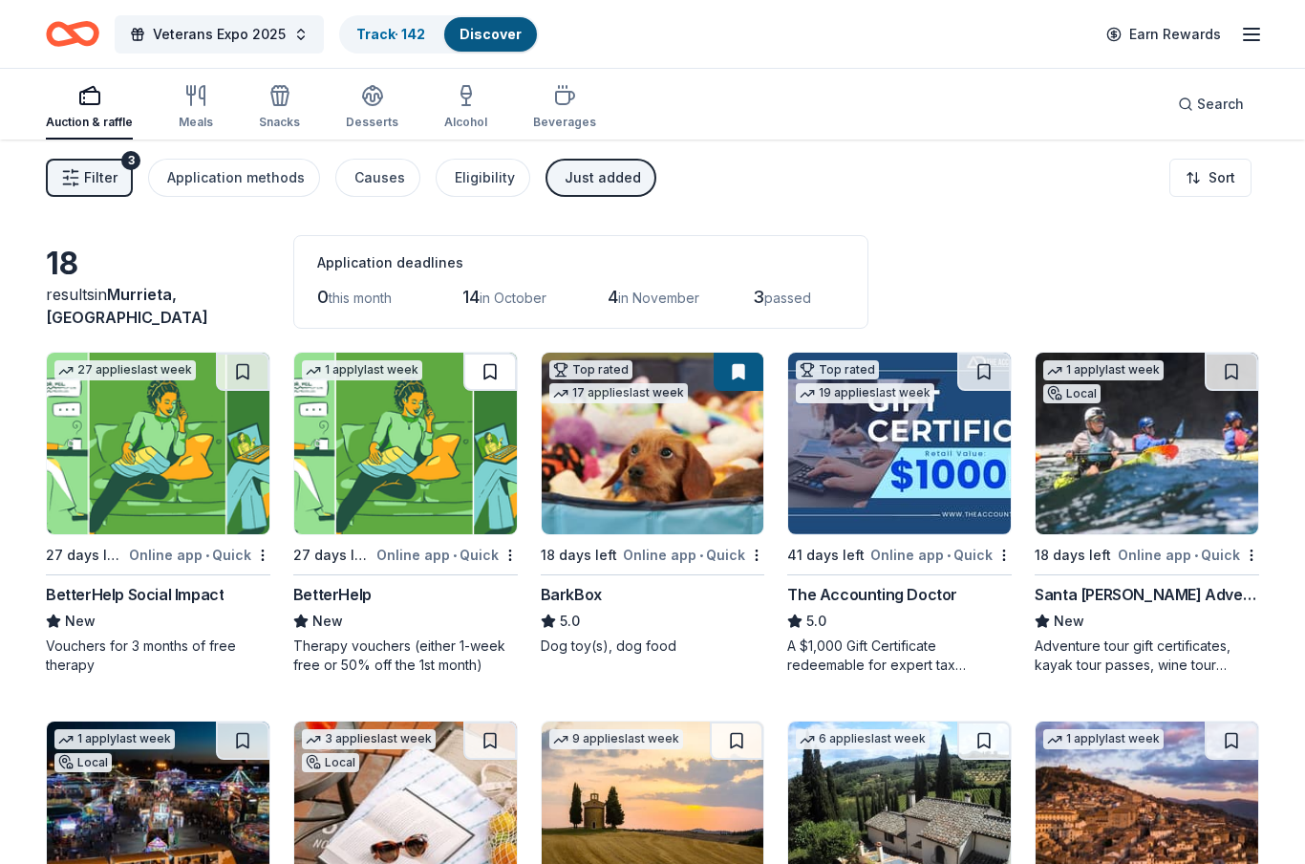
click at [498, 374] on button at bounding box center [490, 372] width 54 height 38
click at [248, 370] on button at bounding box center [243, 372] width 54 height 38
click at [377, 48] on div "Track · 144" at bounding box center [391, 34] width 100 height 34
click at [377, 35] on link "Track · 144" at bounding box center [391, 34] width 70 height 16
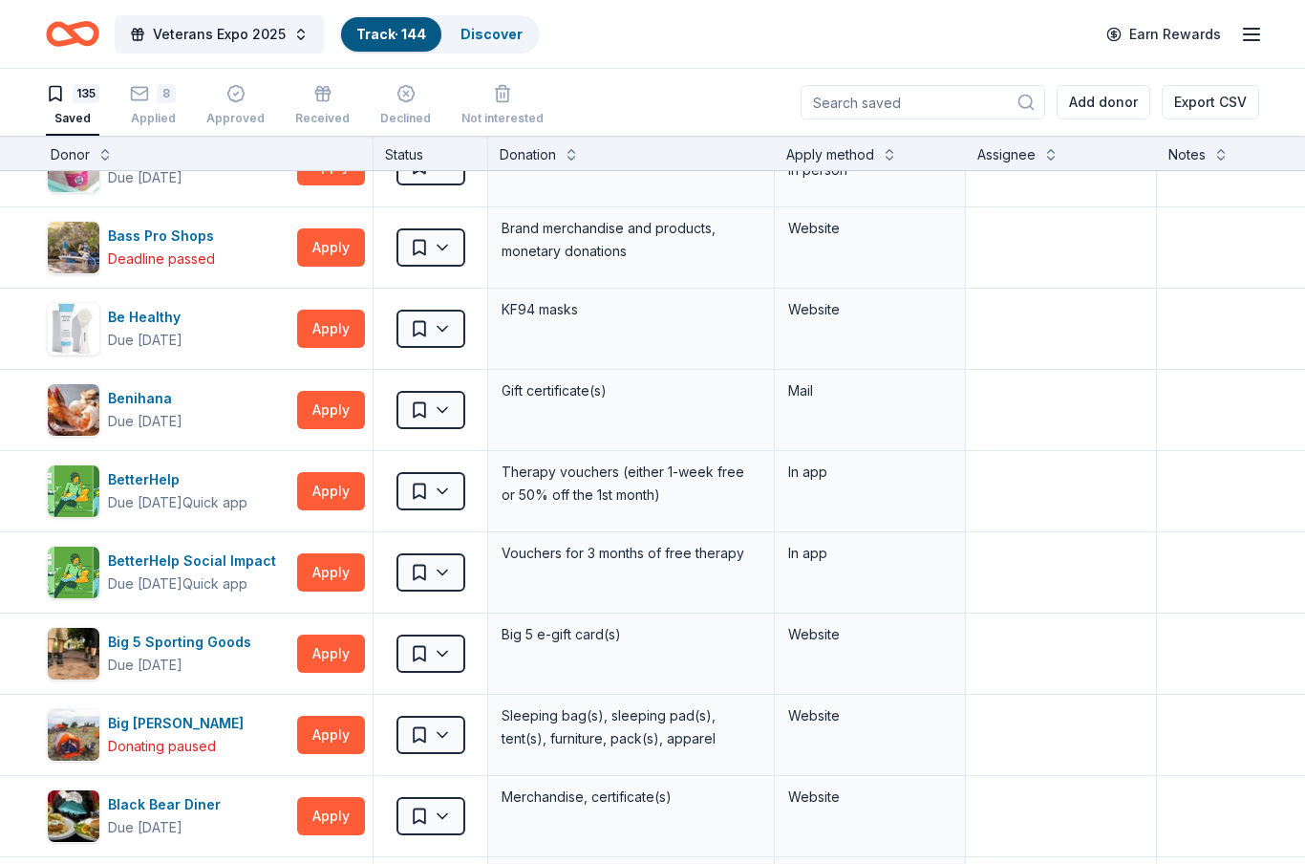
scroll to position [695, 6]
click at [332, 571] on button "Apply" at bounding box center [332, 572] width 68 height 38
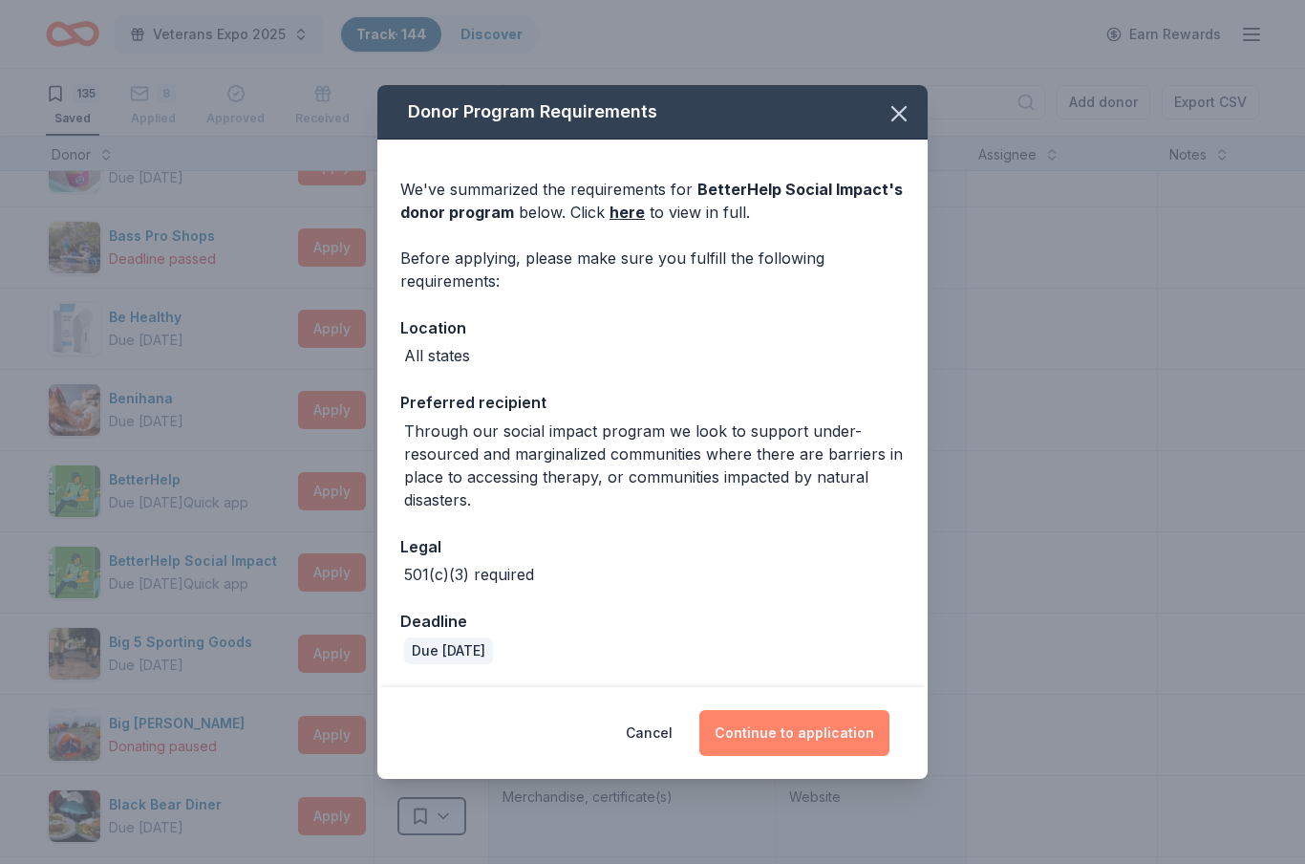
click at [800, 747] on button "Continue to application" at bounding box center [795, 733] width 190 height 46
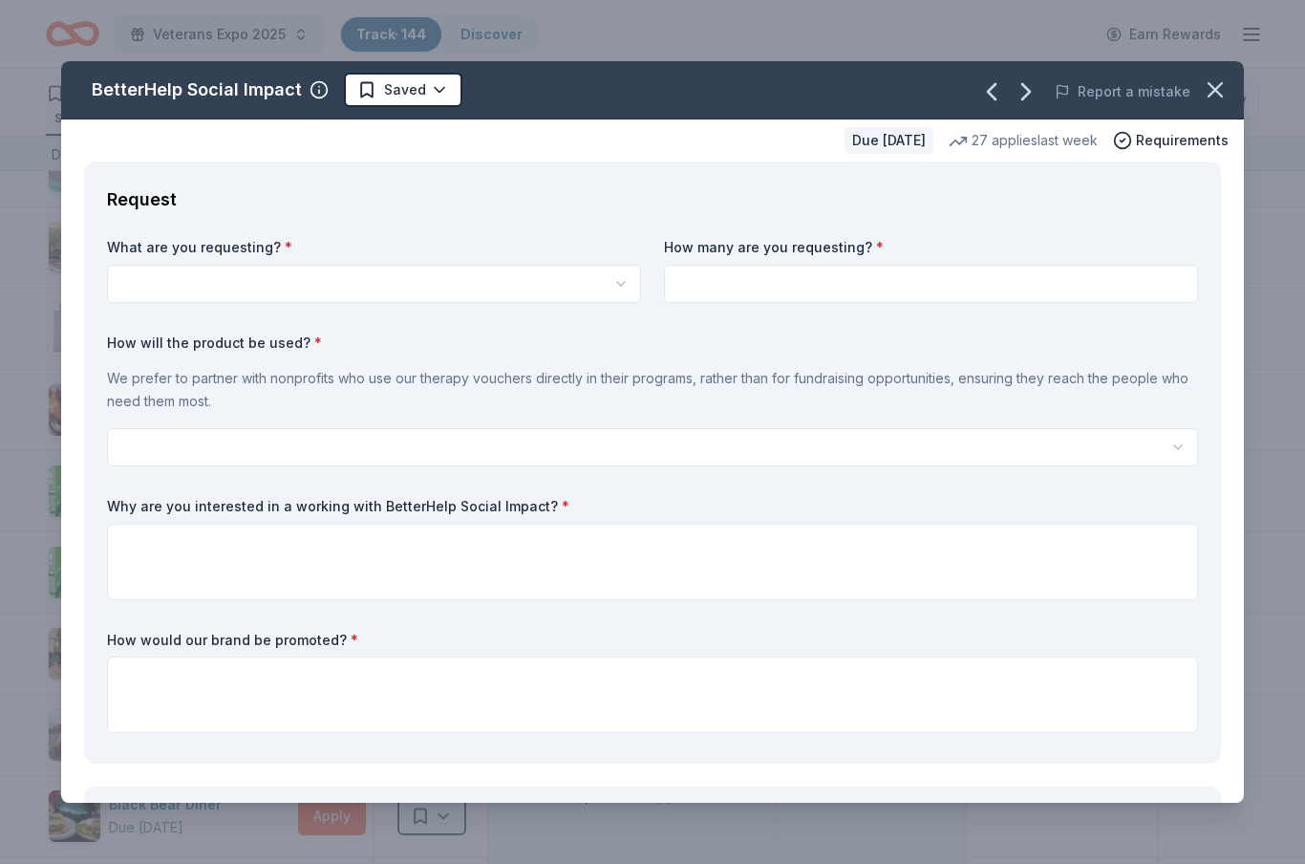
click at [542, 279] on html "Veterans Expo 2025 Track · 144 Discover Earn Rewards 135 Saved 8 Applied Approv…" at bounding box center [652, 432] width 1305 height 864
select select "Vouchers for 3 months of free therapy"
click at [796, 299] on input at bounding box center [931, 284] width 534 height 38
type input "250"
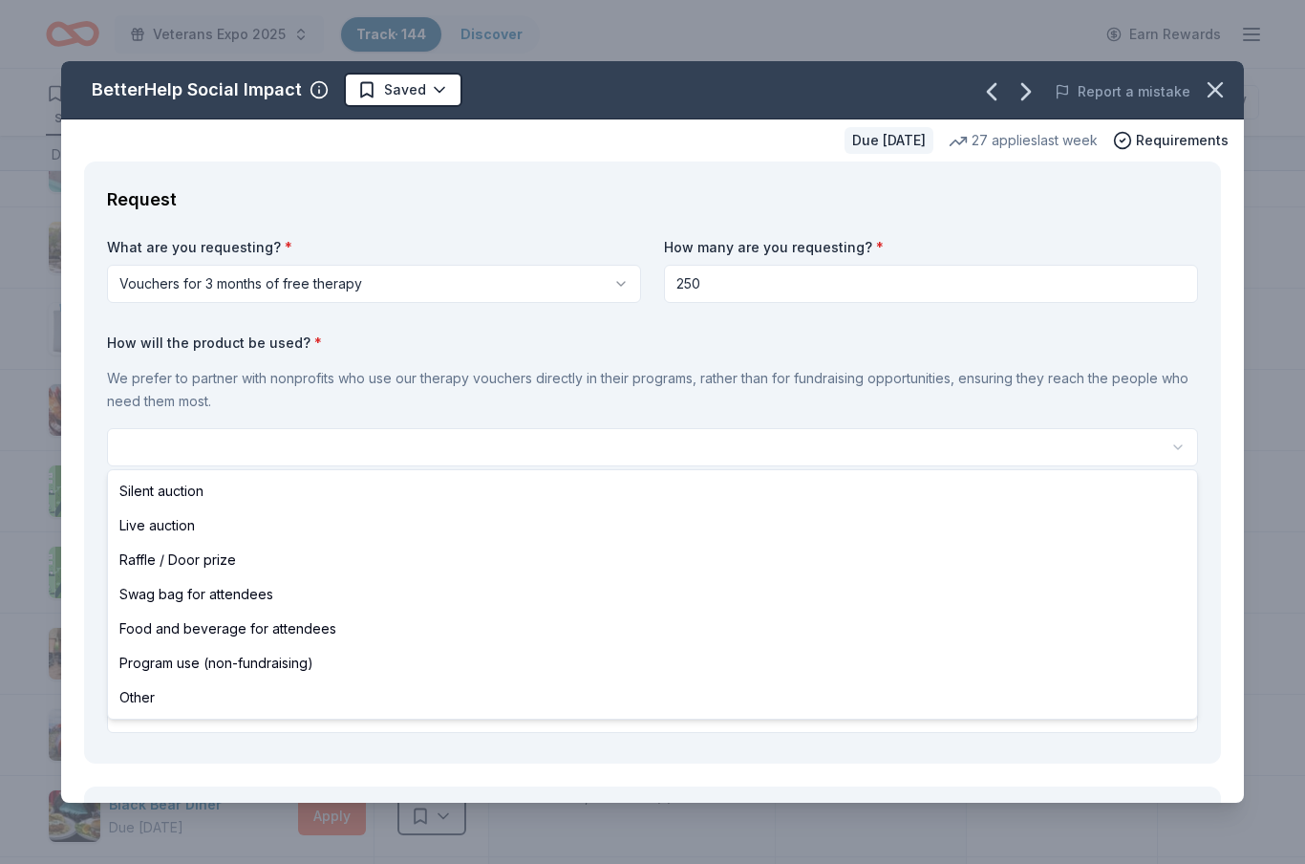
click at [428, 450] on html "Veterans Expo 2025 Track · 144 Discover Earn Rewards 135 Saved 8 Applied Approv…" at bounding box center [652, 432] width 1305 height 864
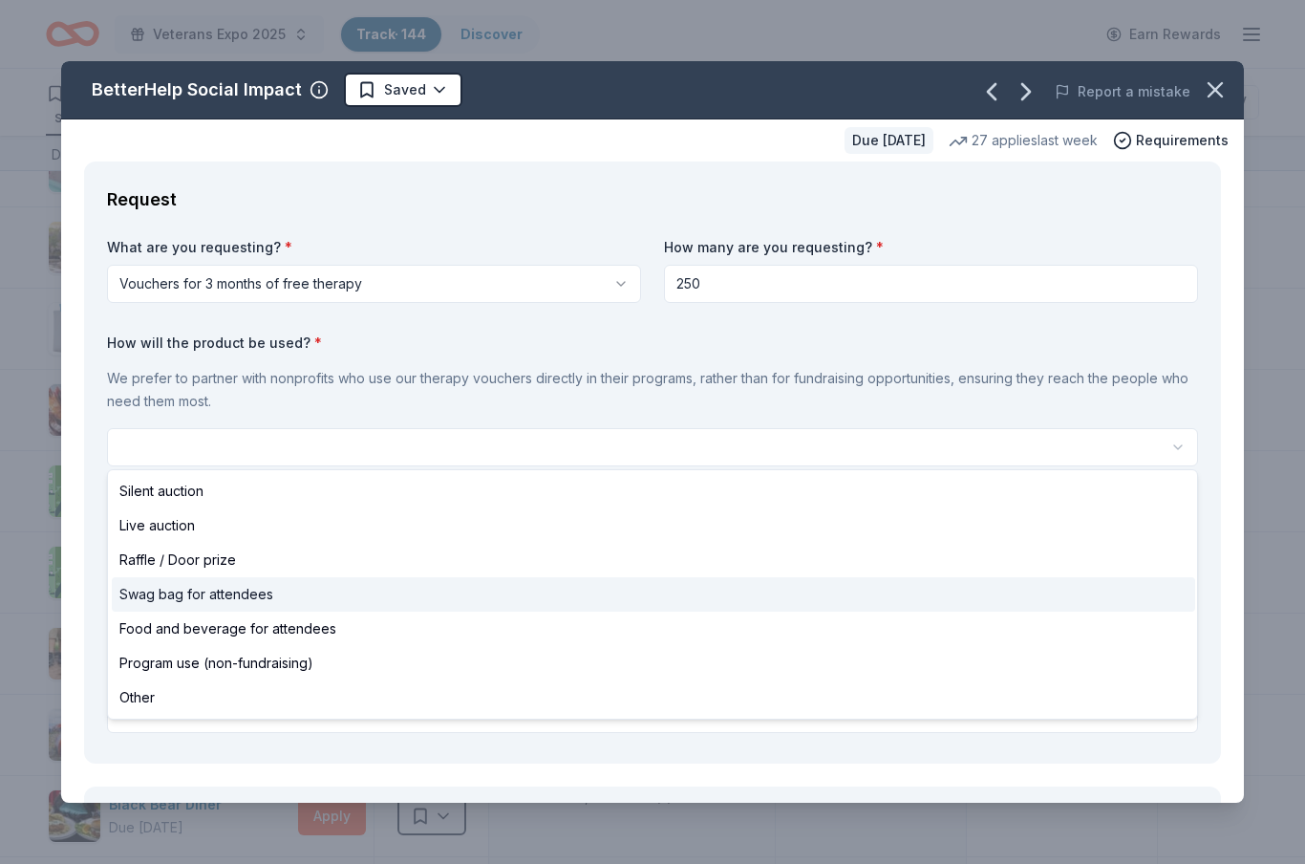
select select "swagBag"
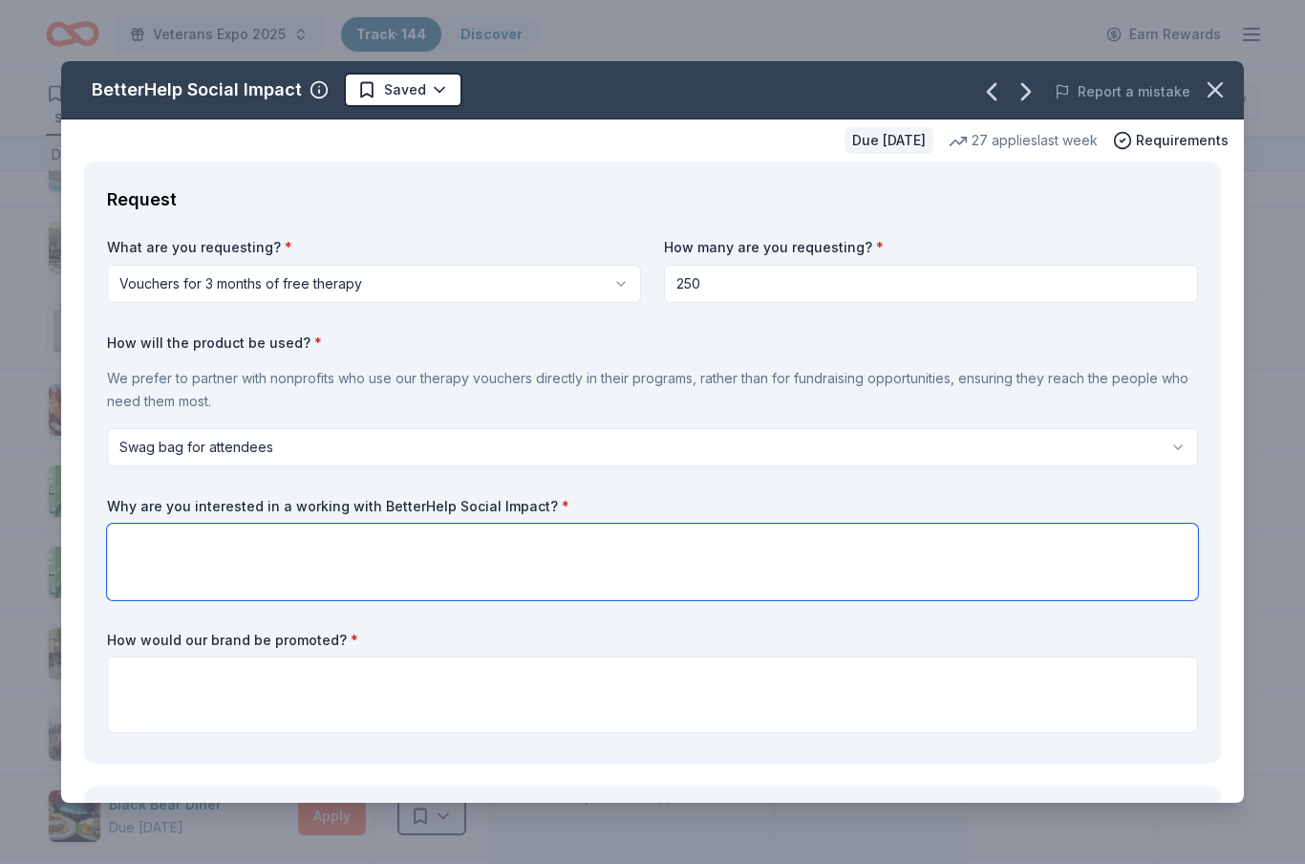
click at [324, 562] on textarea at bounding box center [652, 562] width 1091 height 76
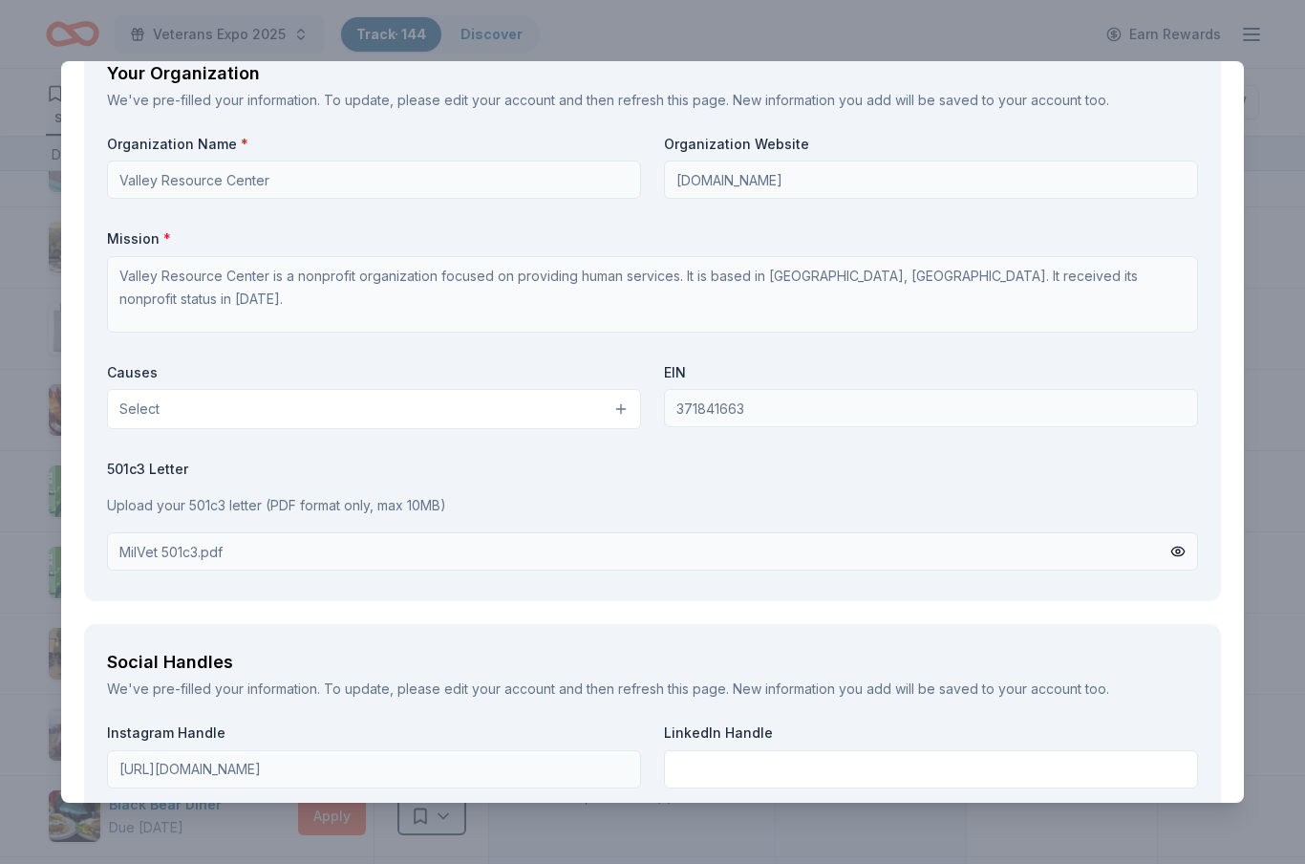
scroll to position [1739, 0]
click at [610, 402] on button "Select" at bounding box center [374, 407] width 534 height 40
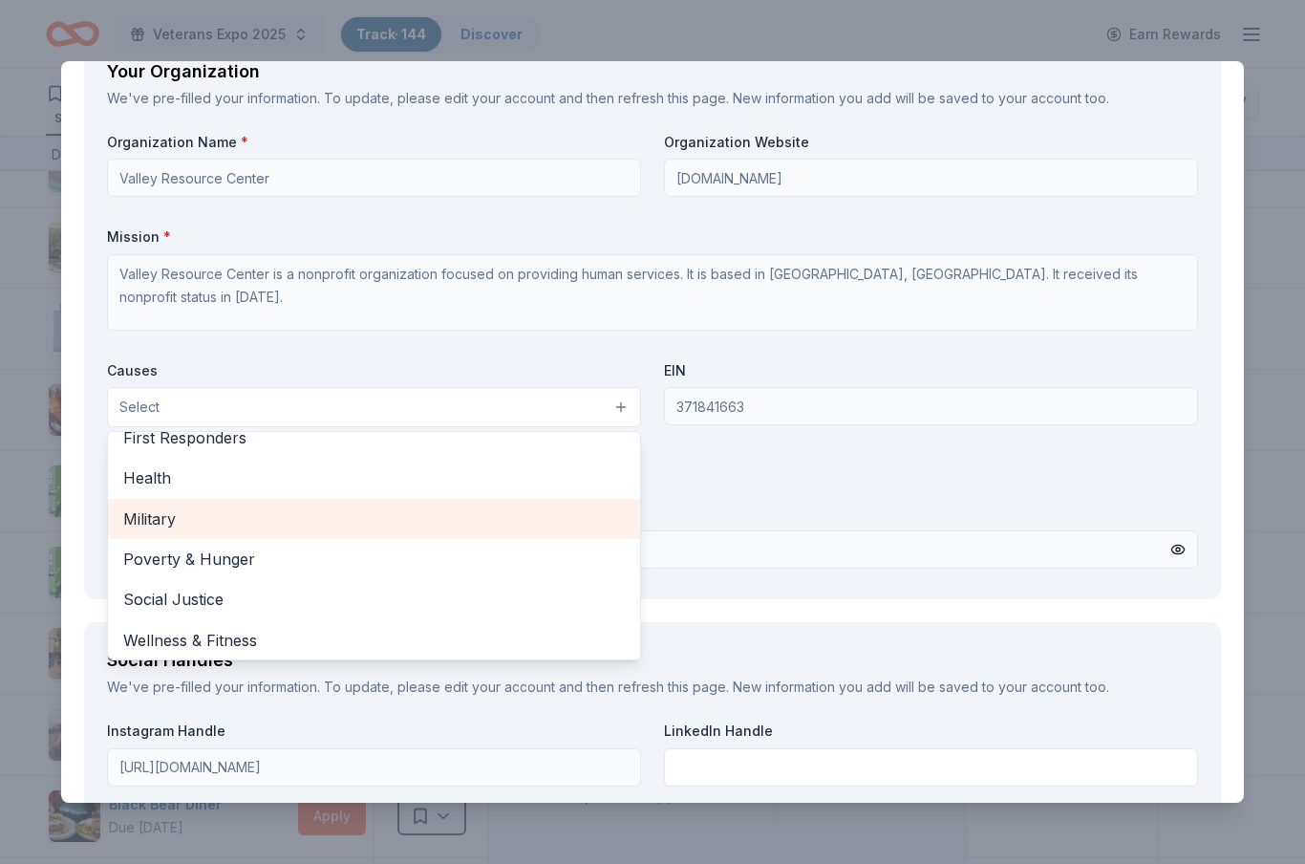
click at [254, 518] on span "Military" at bounding box center [374, 518] width 502 height 25
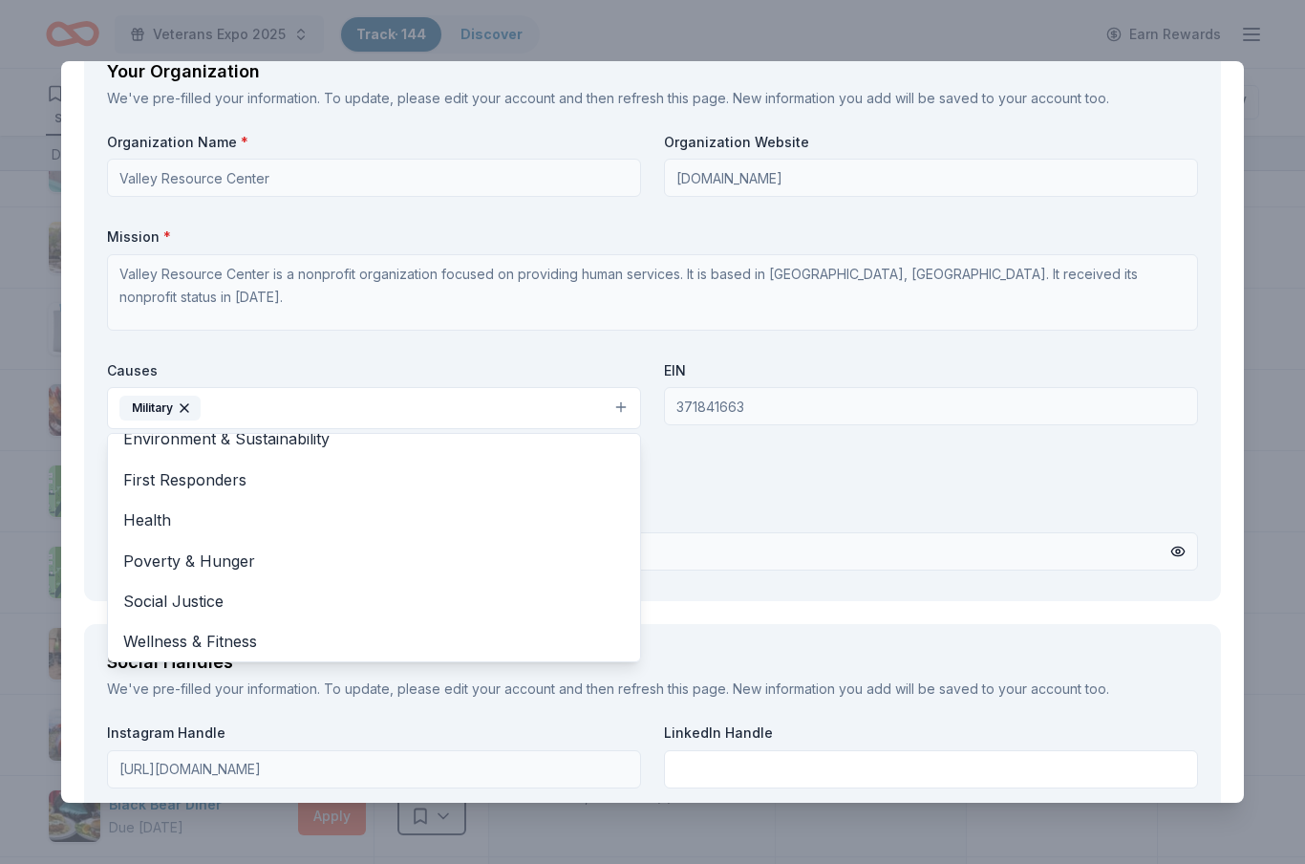
click at [765, 497] on div "Organization Name * Valley Resource Center Organization Website www.milvet.org …" at bounding box center [652, 355] width 1091 height 445
click at [674, 462] on div "Organization Name * Valley Resource Center Organization Website www.milvet.org …" at bounding box center [652, 355] width 1091 height 445
click at [886, 555] on div "Organization Name * Valley Resource Center Organization Website www.milvet.org …" at bounding box center [652, 355] width 1091 height 445
click at [786, 538] on div "Organization Name * Valley Resource Center Organization Website www.milvet.org …" at bounding box center [652, 355] width 1091 height 445
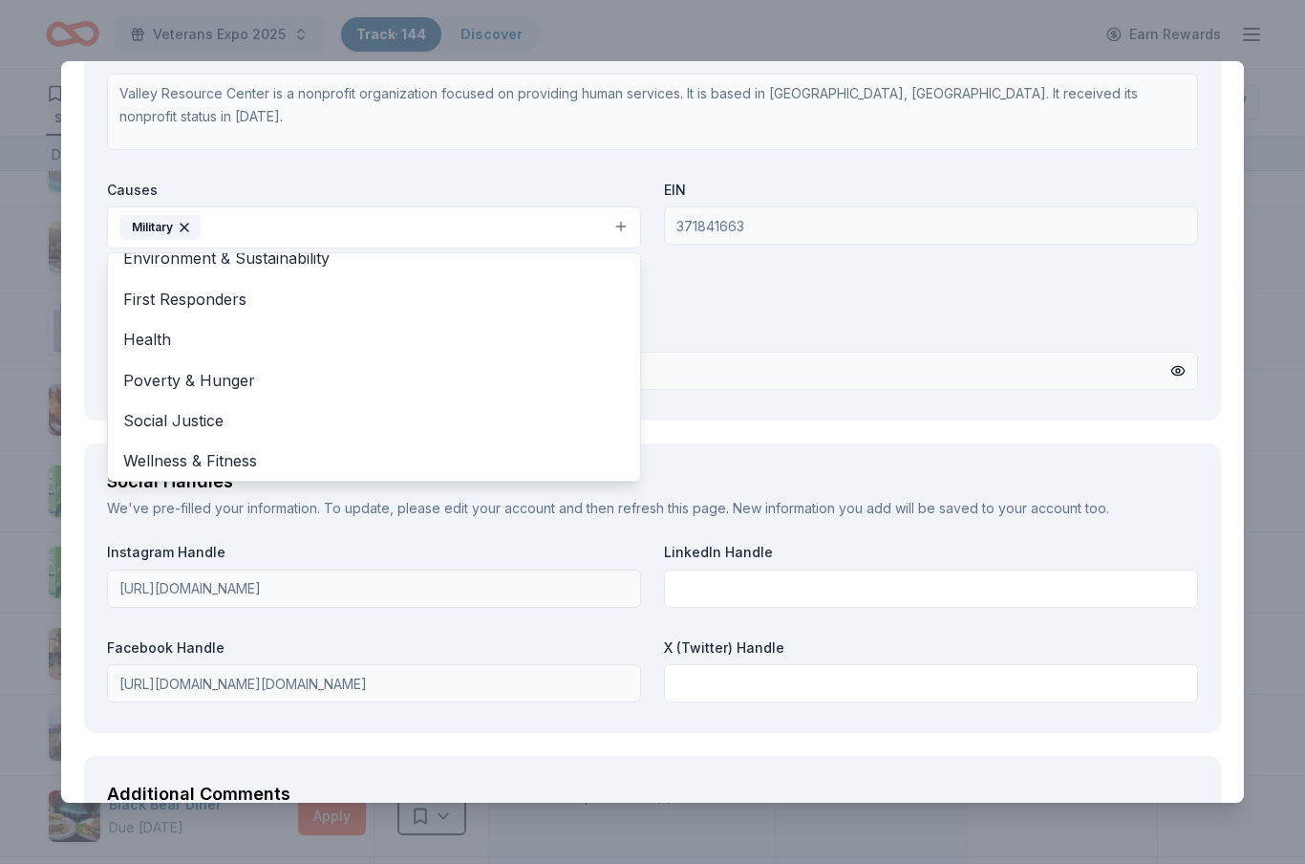
scroll to position [1916, 0]
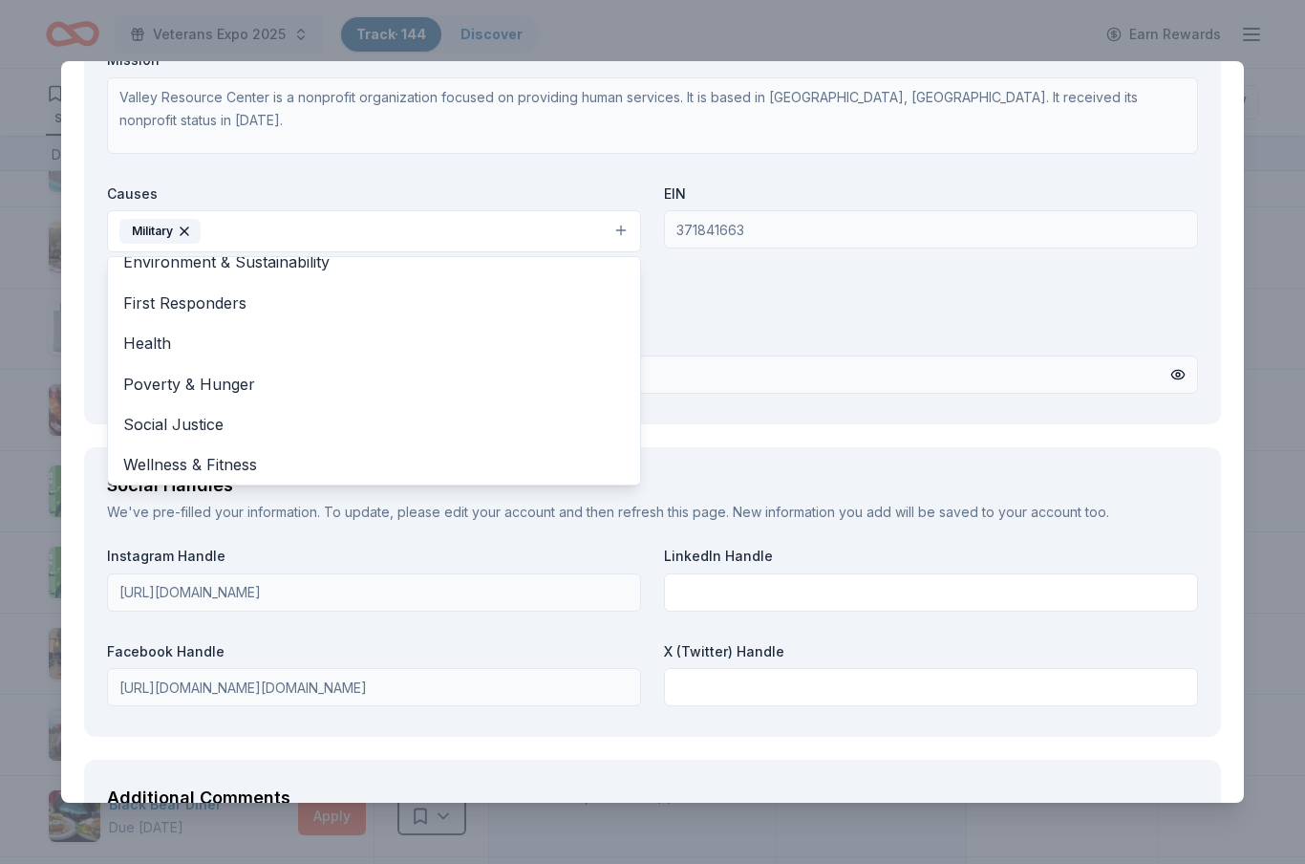
click at [805, 301] on div "Organization Name * Valley Resource Center Organization Website www.milvet.org …" at bounding box center [652, 178] width 1091 height 445
click at [619, 226] on button "Military" at bounding box center [374, 231] width 534 height 42
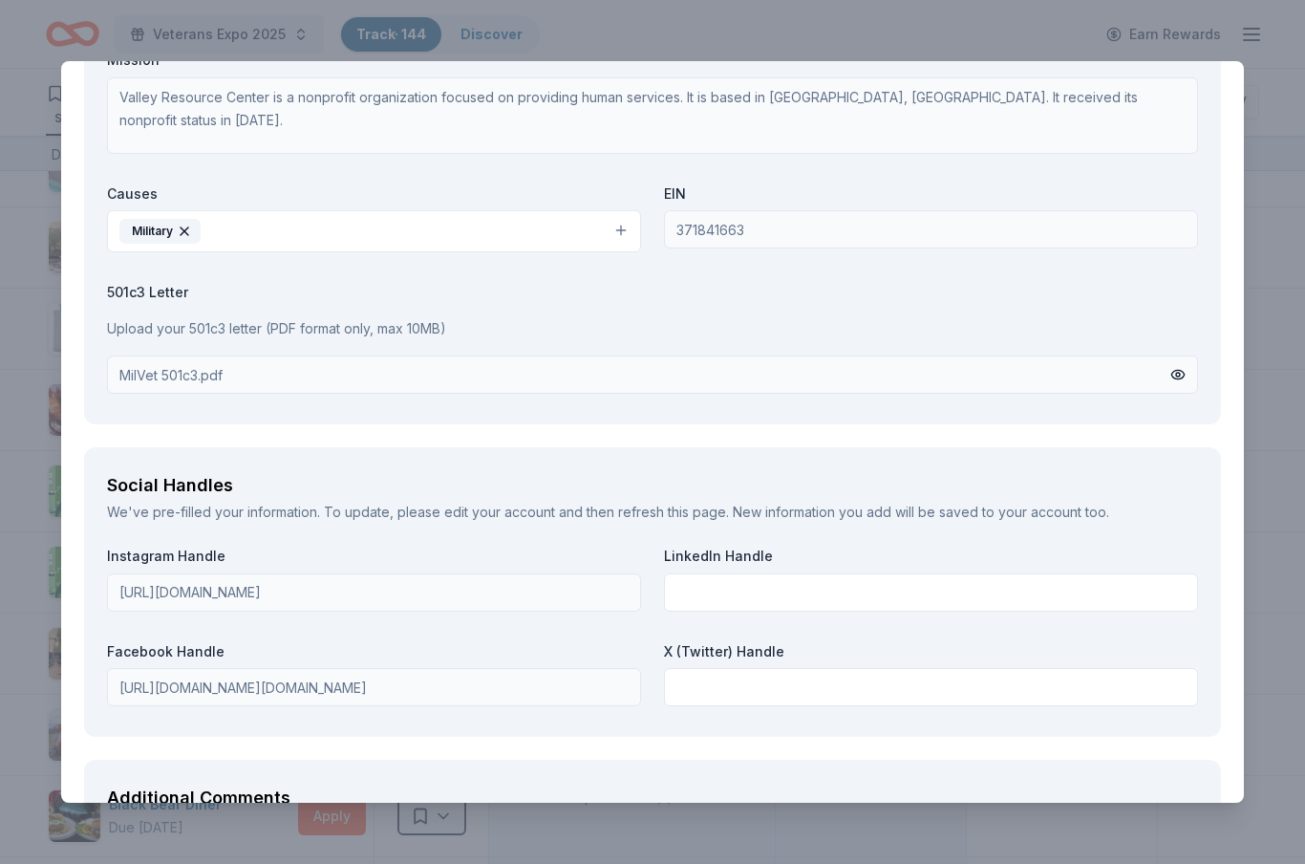
click at [643, 375] on div "MilVet 501c3.pdf" at bounding box center [652, 375] width 1091 height 38
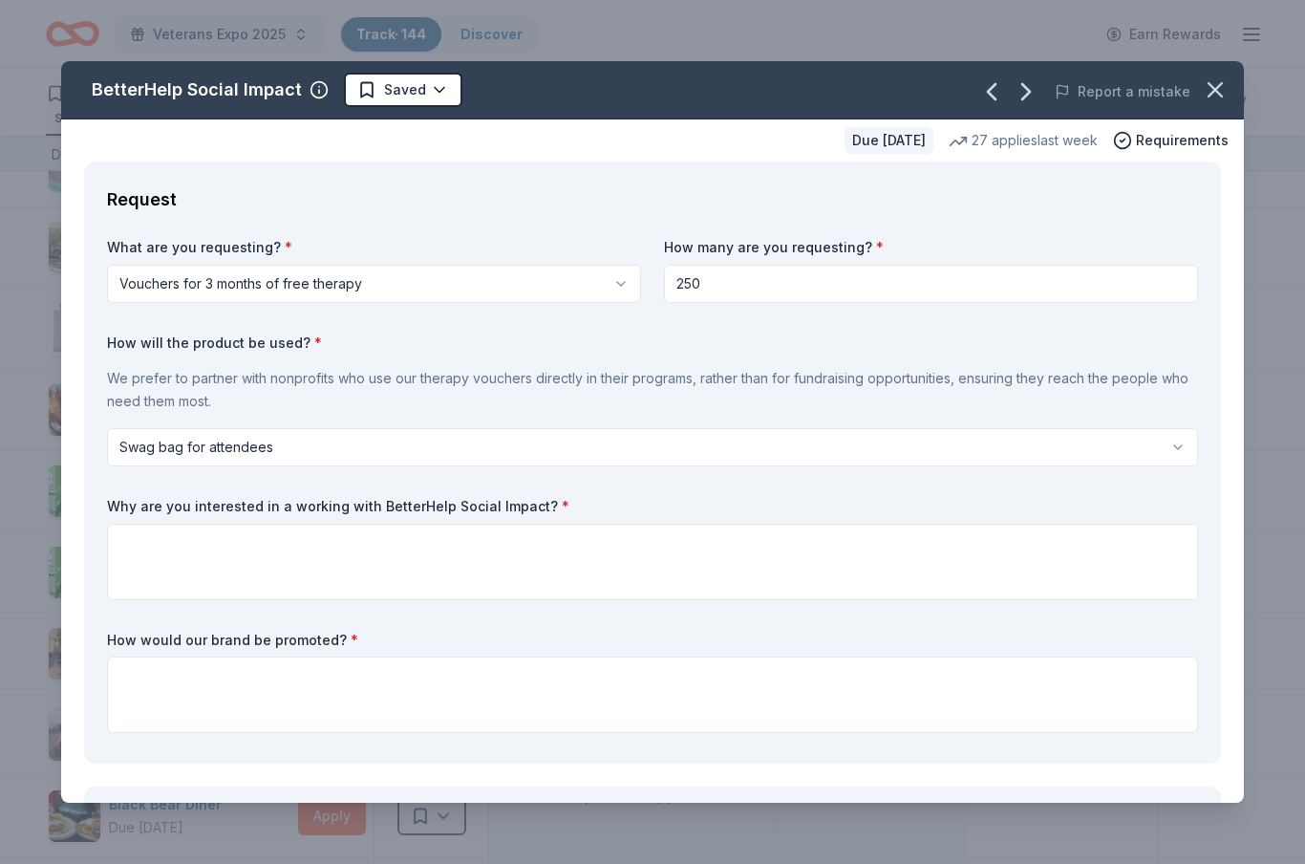
scroll to position [0, 0]
click at [1215, 81] on icon "button" at bounding box center [1215, 89] width 27 height 27
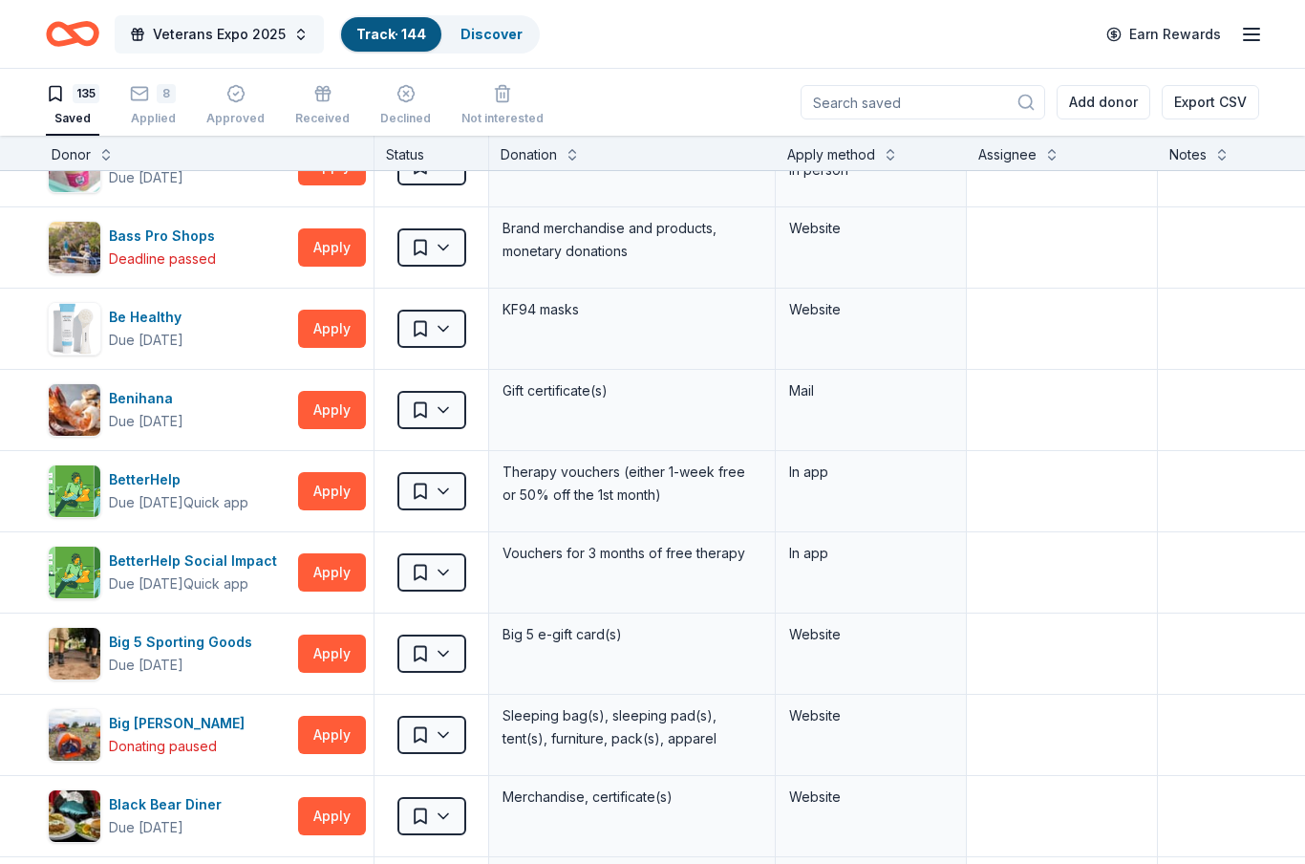
click at [226, 32] on span "Veterans Expo 2025" at bounding box center [219, 34] width 133 height 23
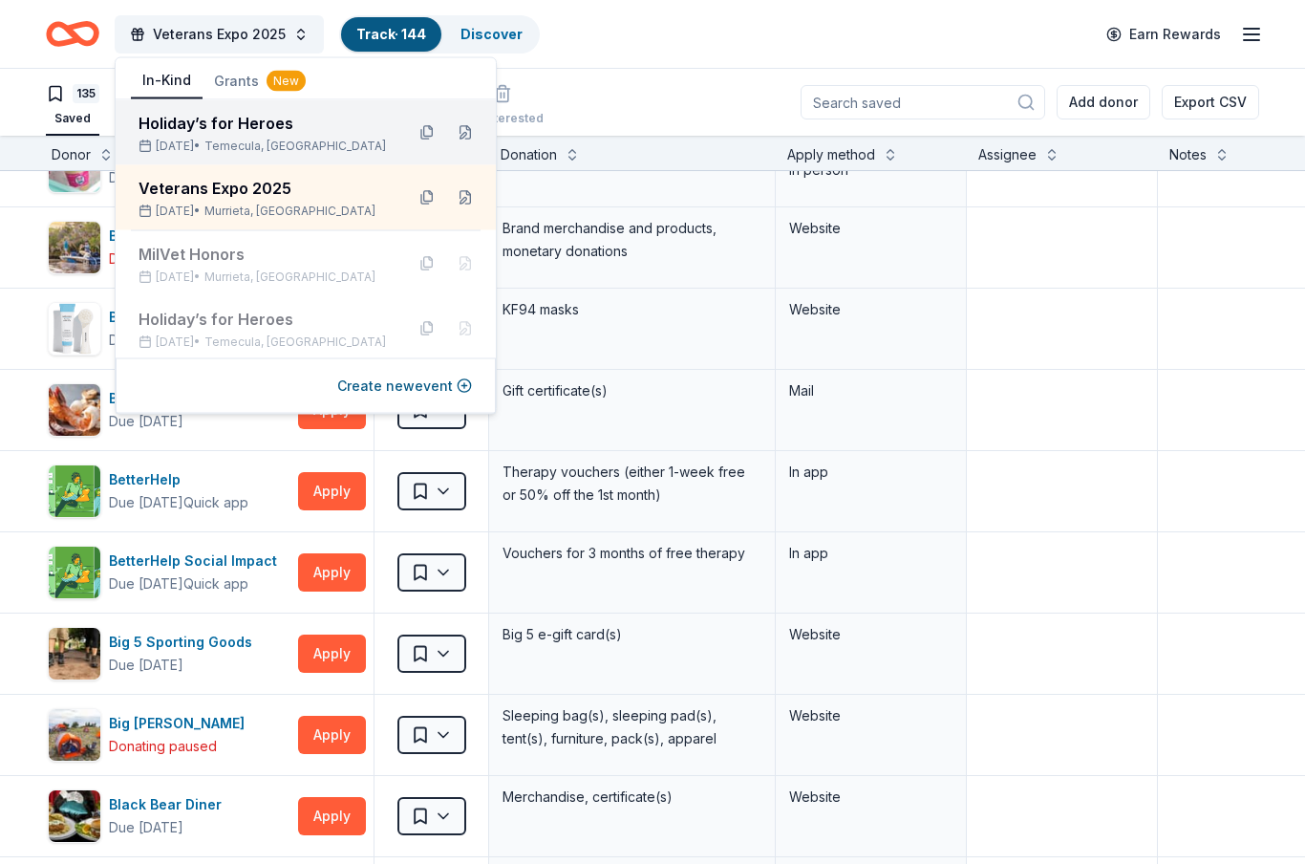
click at [209, 129] on div "Holiday’s for Heroes" at bounding box center [264, 123] width 250 height 23
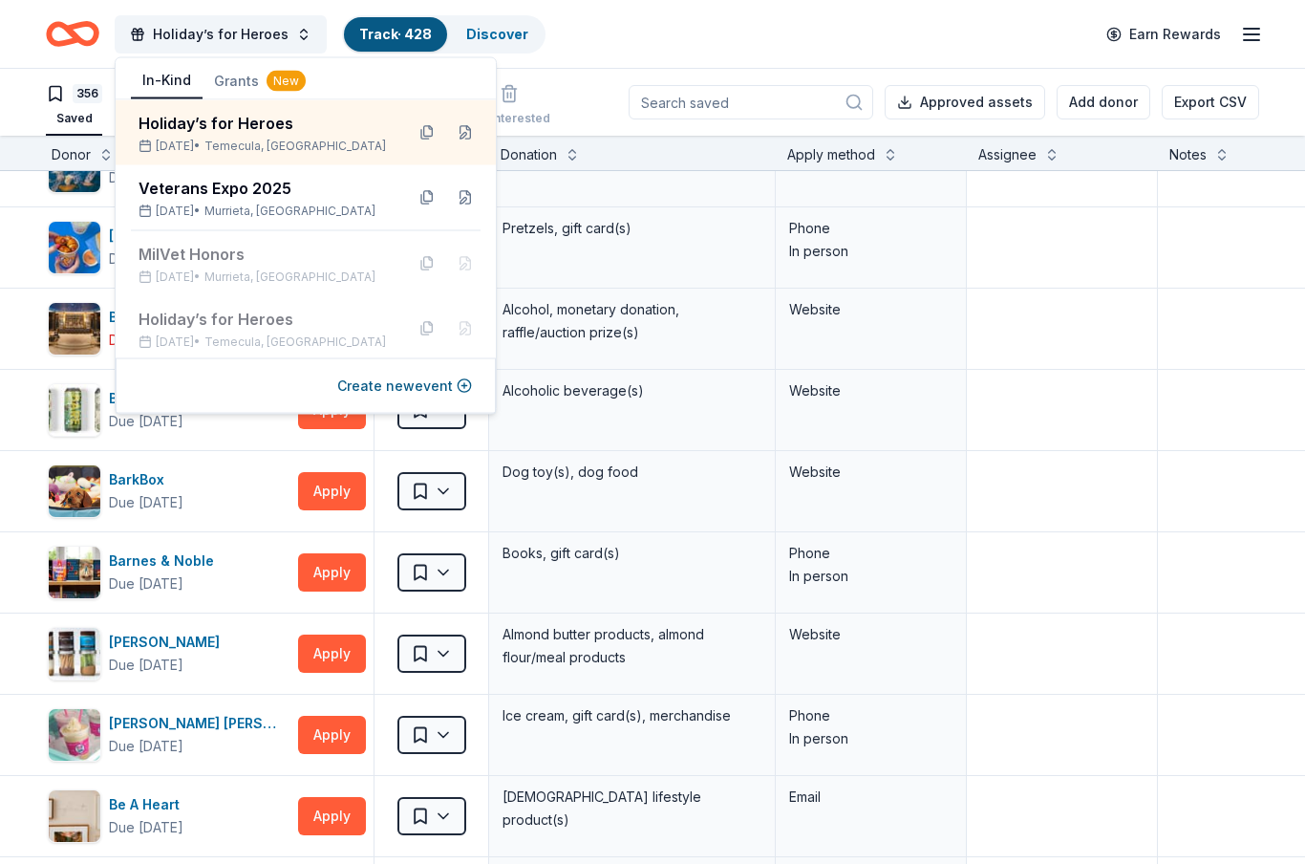
click at [799, 32] on div "Holiday’s for Heroes Track · 428 Discover Earn Rewards" at bounding box center [653, 33] width 1214 height 45
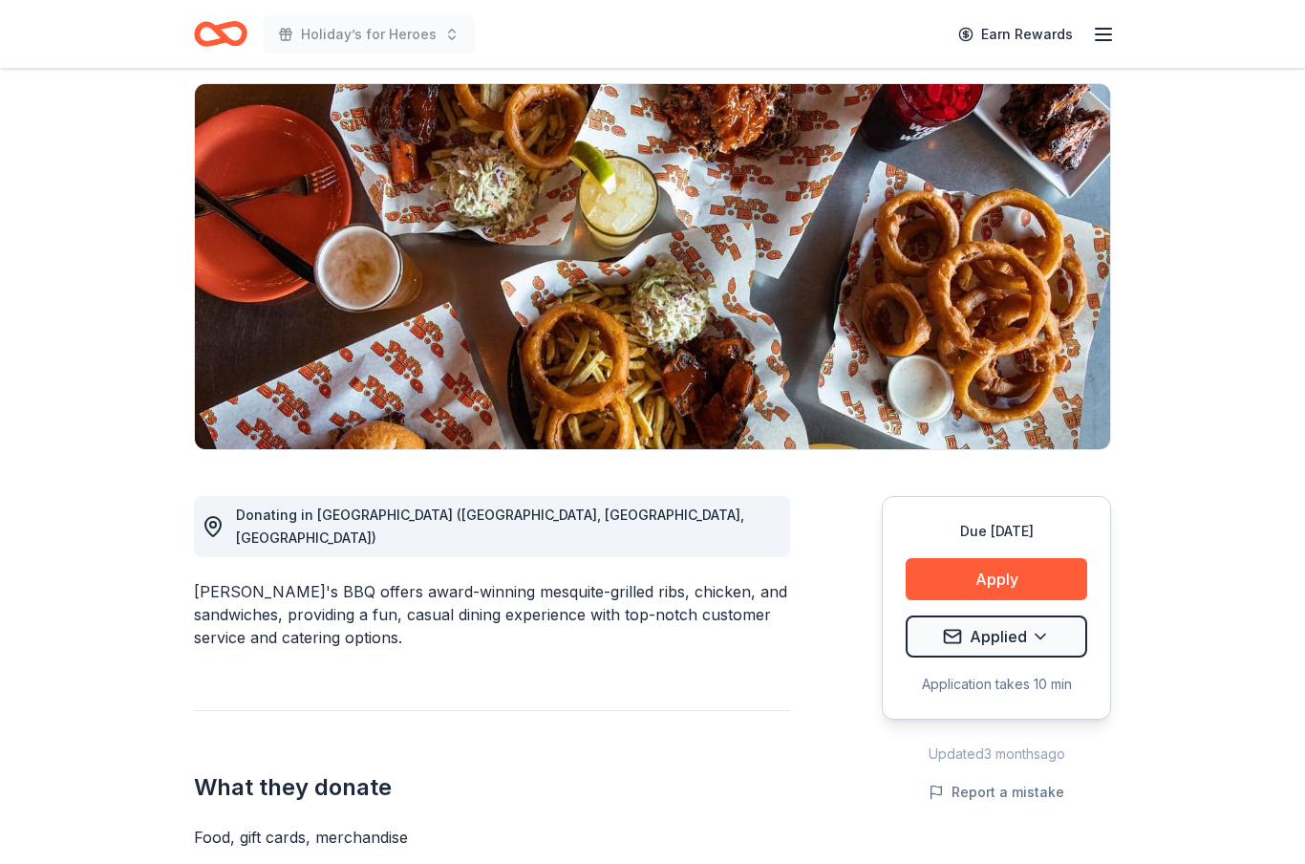
scroll to position [132, 0]
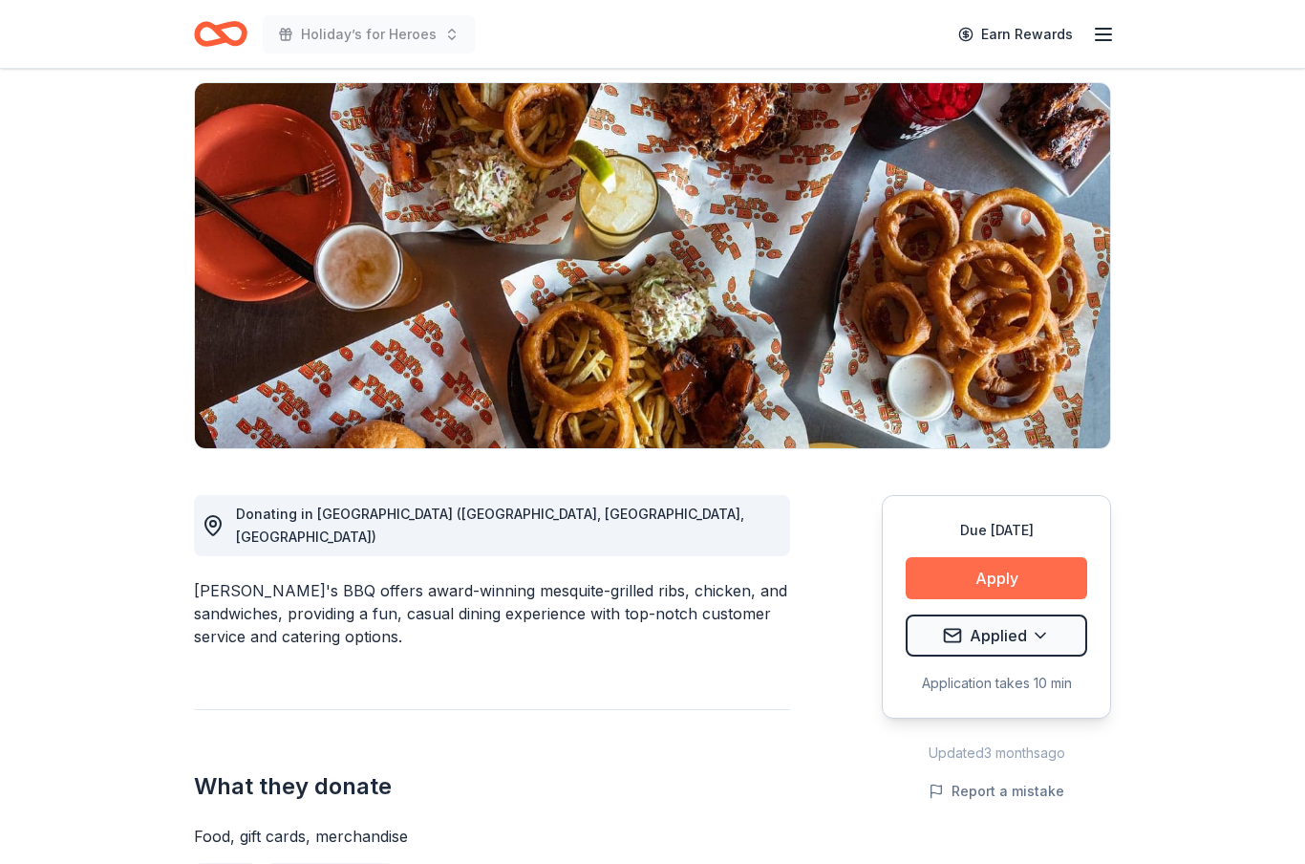
click at [992, 574] on button "Apply" at bounding box center [997, 578] width 182 height 42
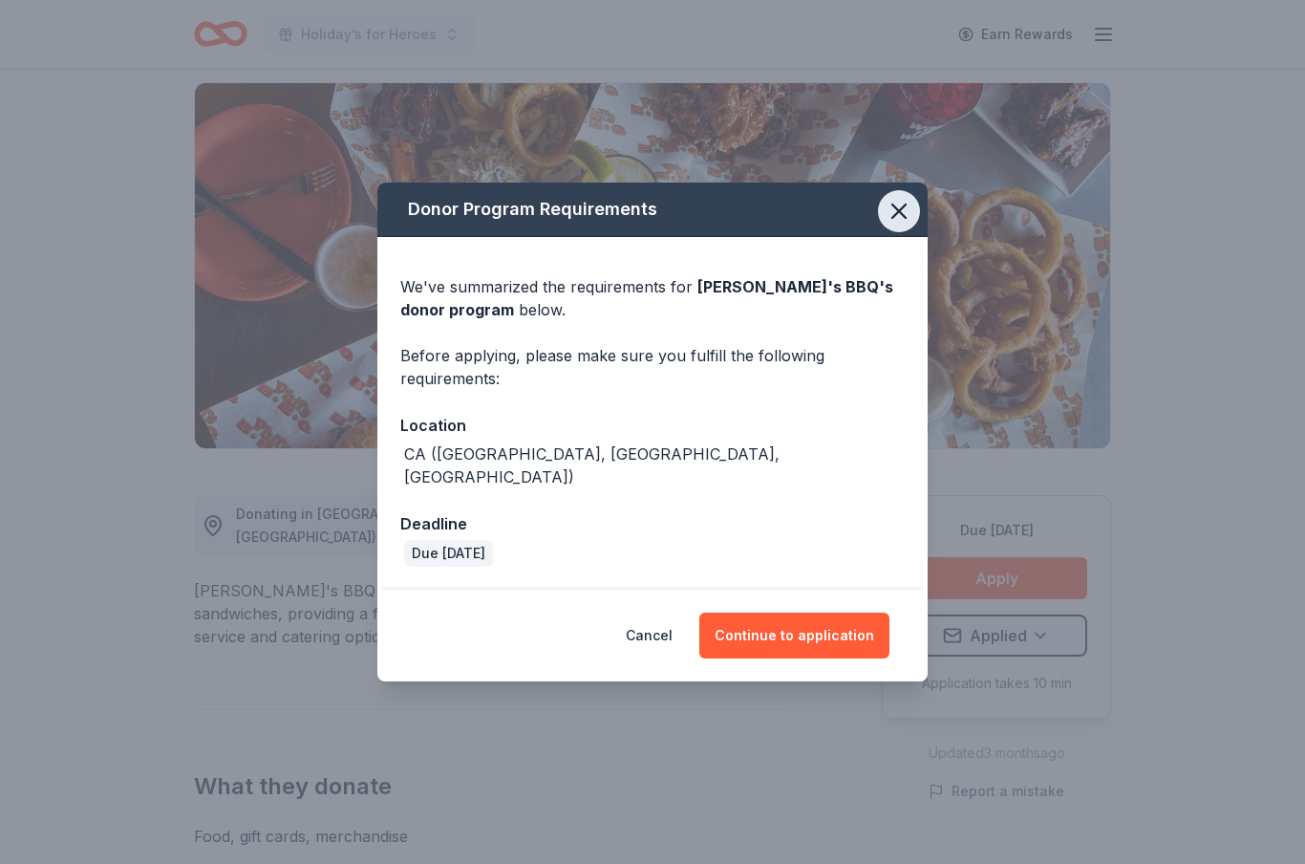
click at [902, 218] on icon "button" at bounding box center [899, 211] width 13 height 13
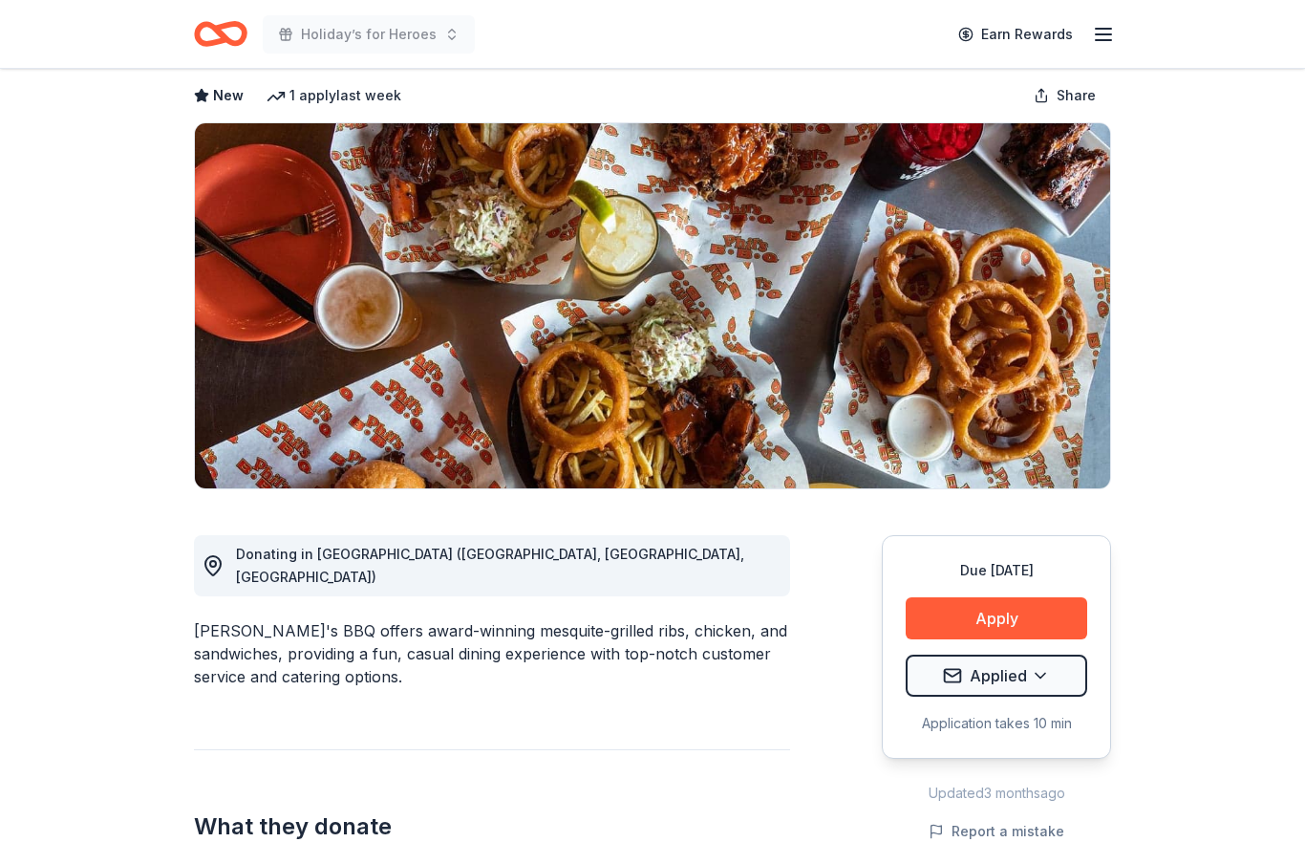
scroll to position [0, 0]
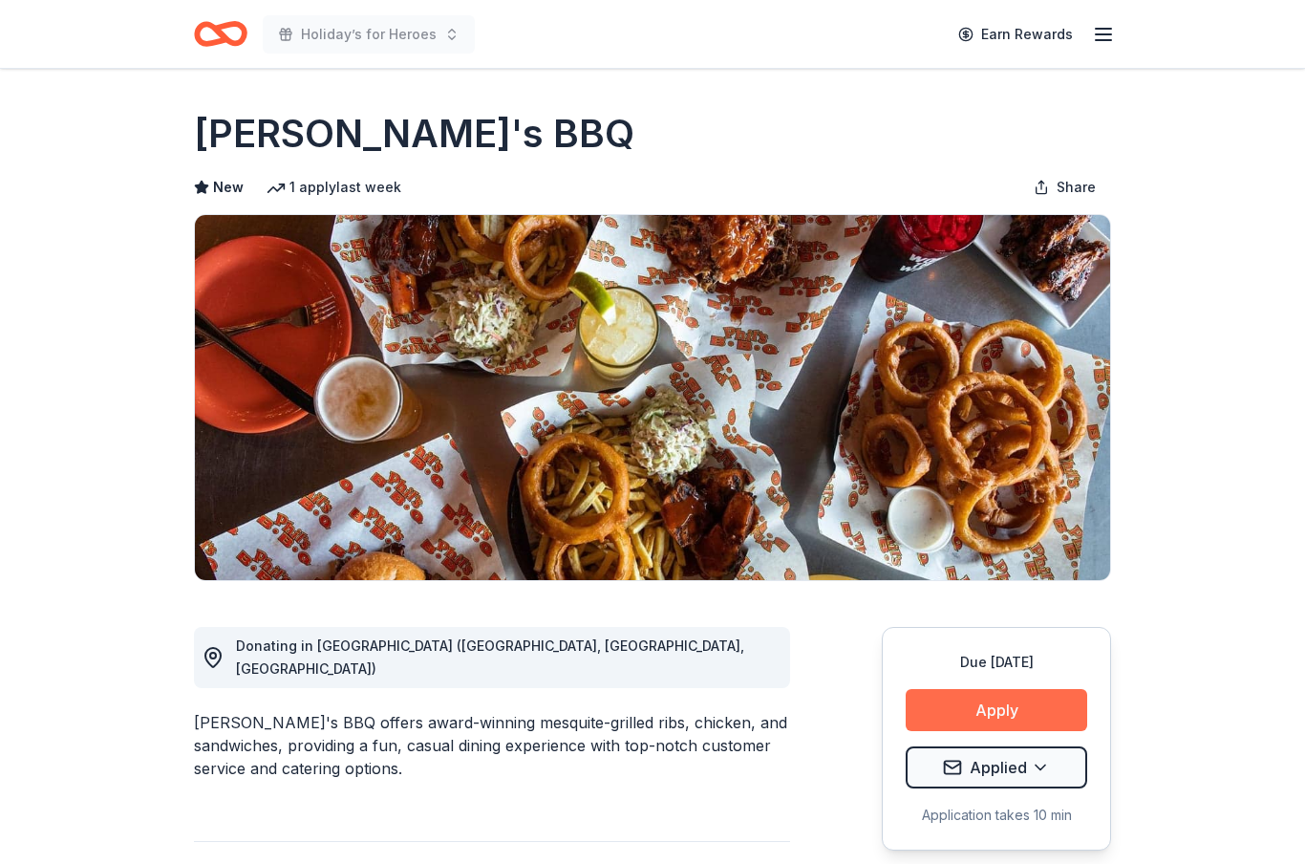
click at [1034, 700] on button "Apply" at bounding box center [997, 710] width 182 height 42
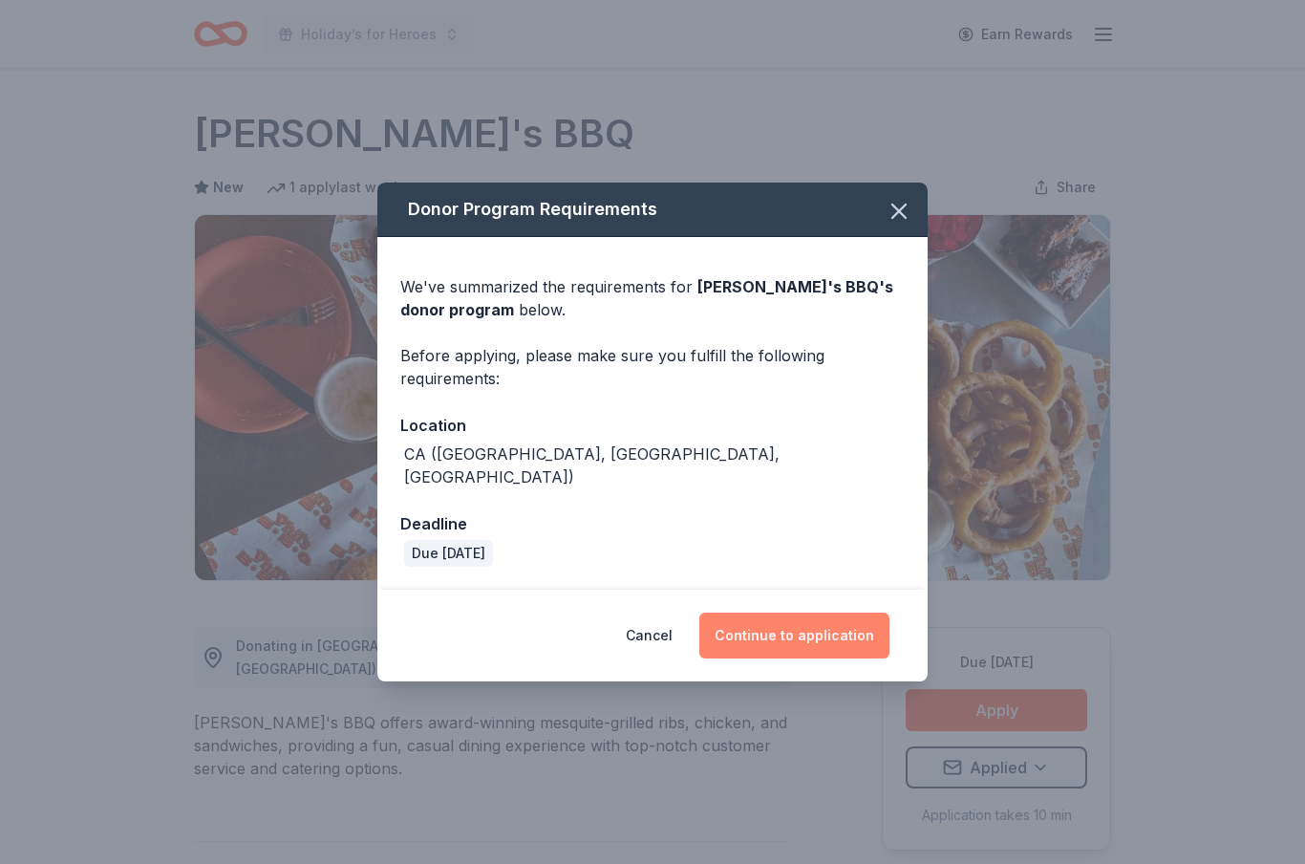
click at [852, 613] on button "Continue to application" at bounding box center [795, 636] width 190 height 46
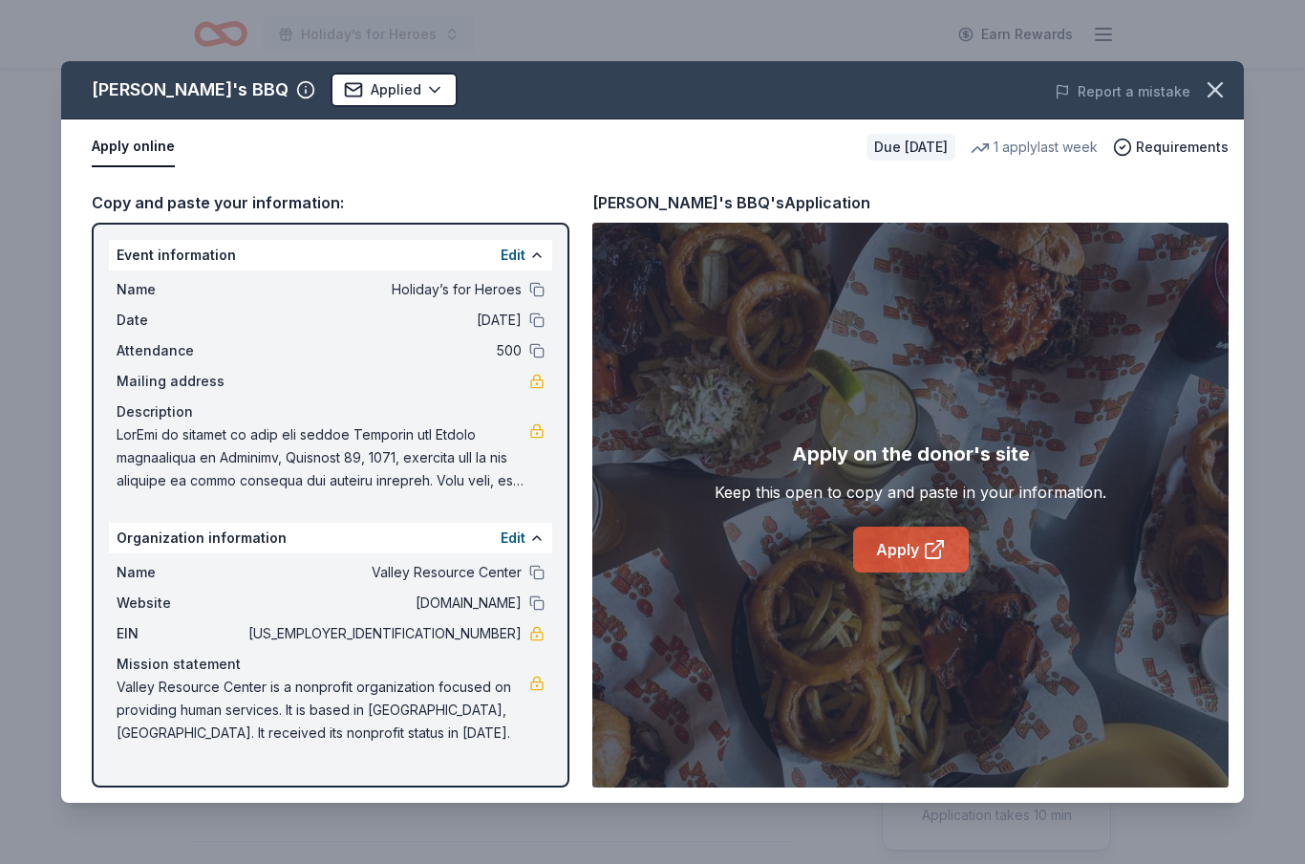
click at [930, 560] on icon at bounding box center [934, 549] width 23 height 23
click at [323, 97] on html "Holiday’s for Heroes Earn Rewards Due [DATE] Share [PERSON_NAME]'s BBQ New 1 ap…" at bounding box center [652, 432] width 1305 height 864
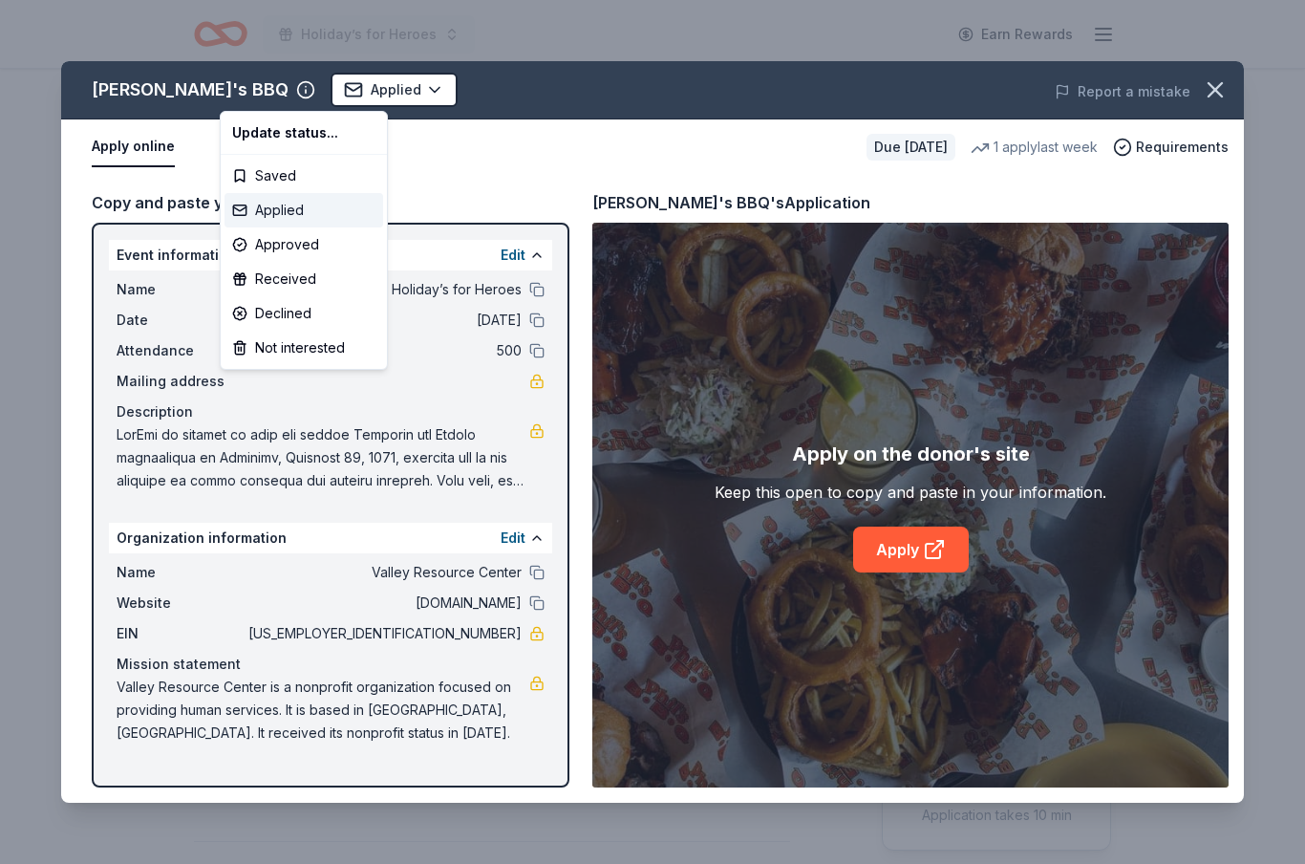
click at [296, 216] on div "Applied" at bounding box center [304, 210] width 159 height 34
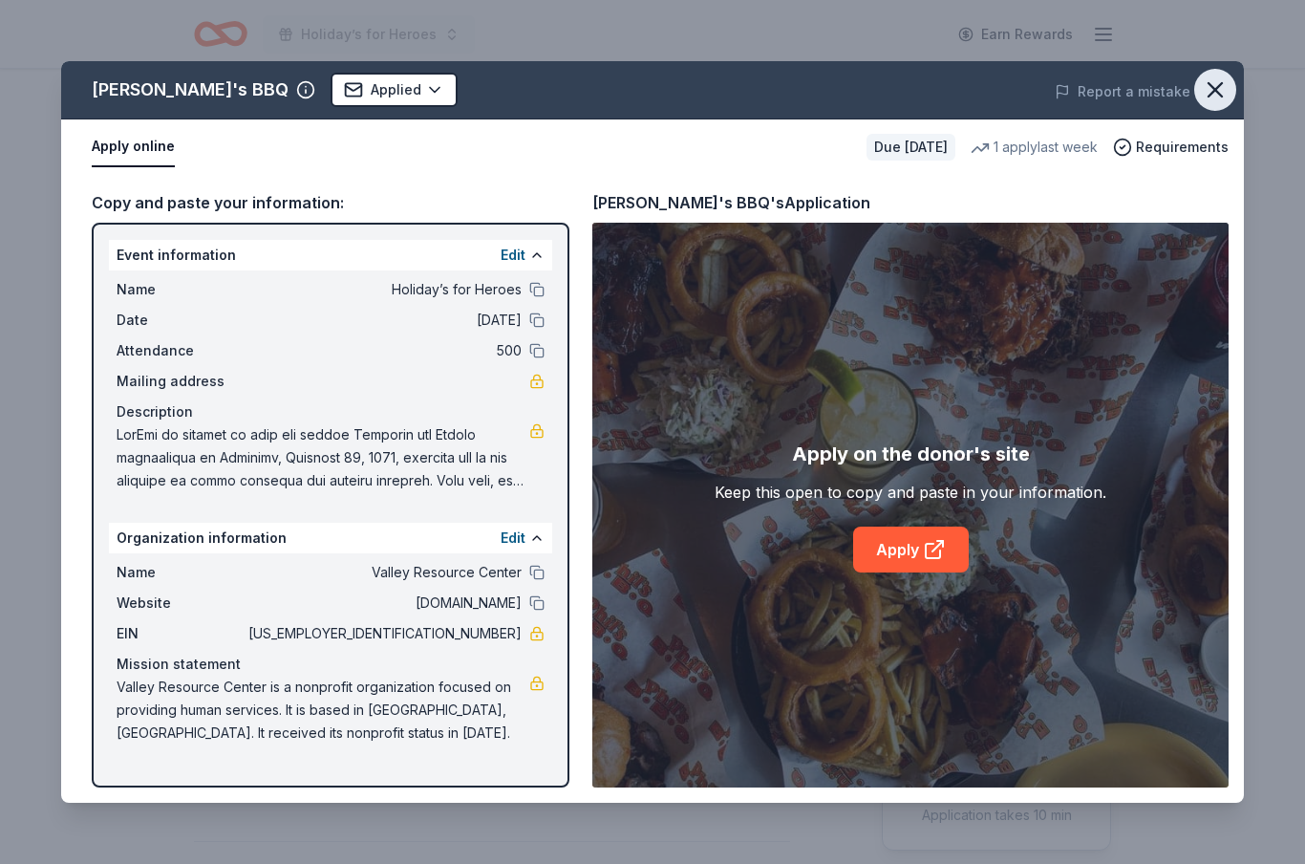
click at [1207, 97] on icon "button" at bounding box center [1215, 89] width 27 height 27
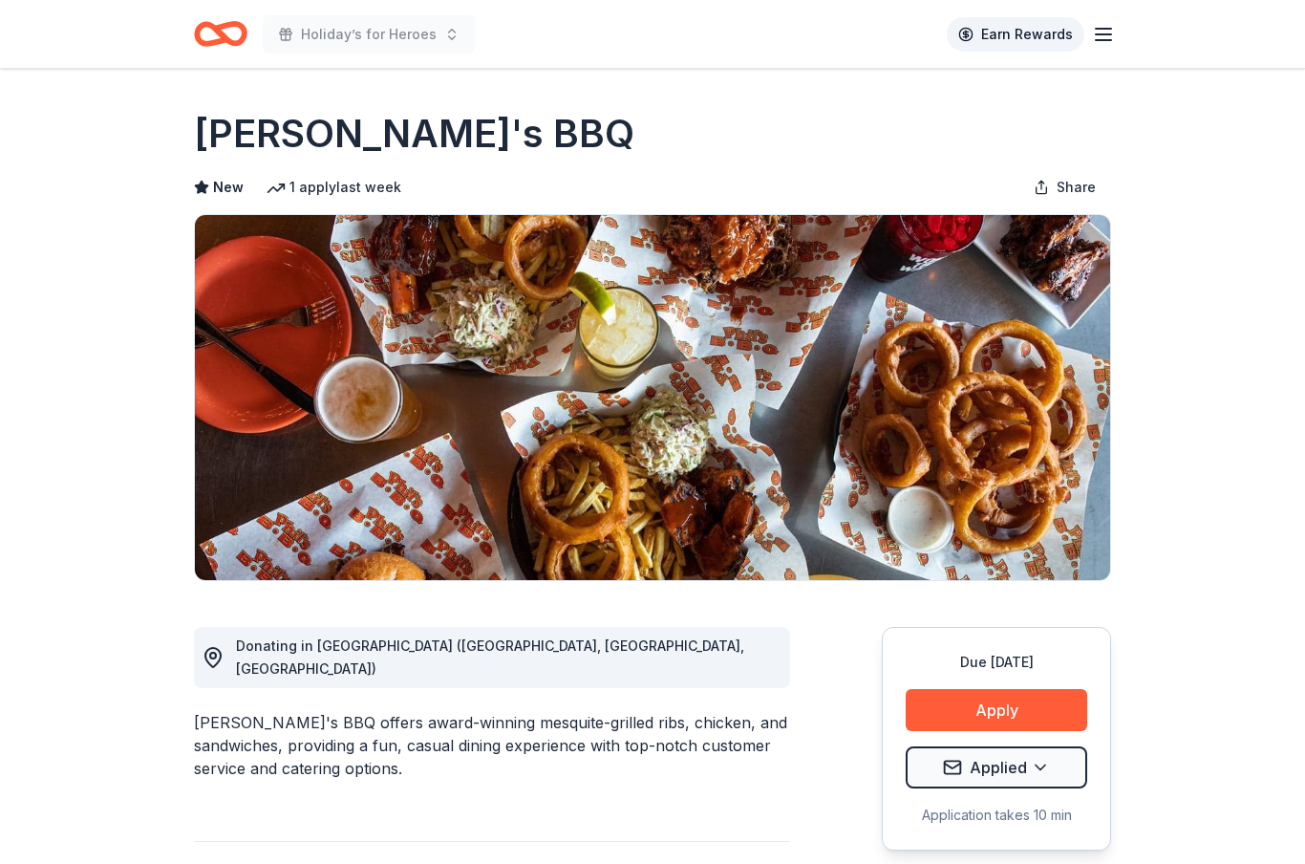
drag, startPoint x: 1207, startPoint y: 97, endPoint x: 998, endPoint y: 44, distance: 216.0
click at [1021, 32] on html "Holiday’s for Heroes Earn Rewards Due [DATE] Share [PERSON_NAME]'s BBQ New 1 ap…" at bounding box center [652, 432] width 1305 height 864
